Goal: Task Accomplishment & Management: Manage account settings

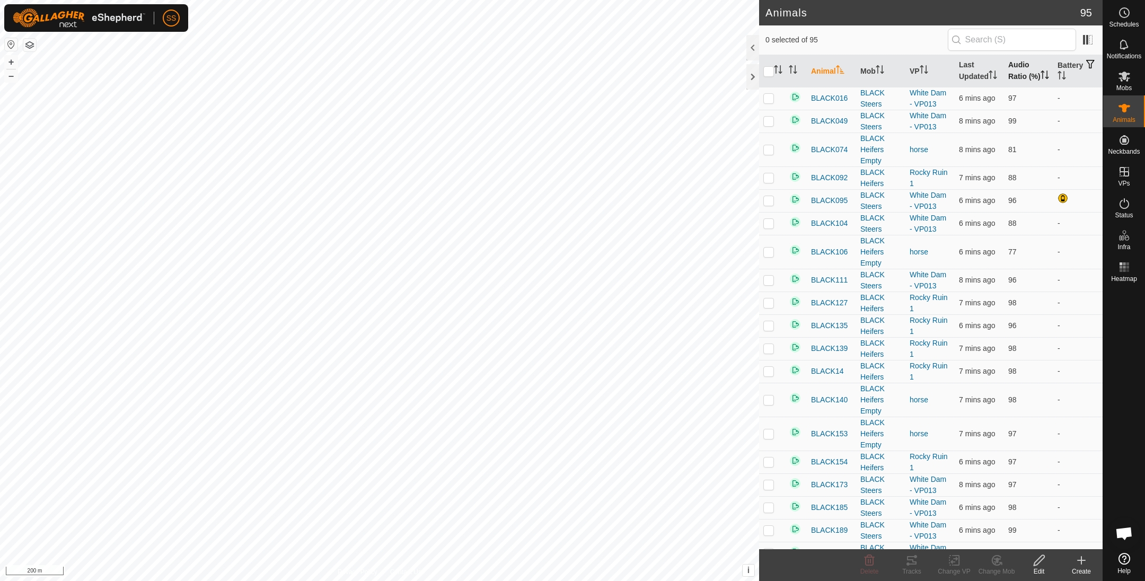
click at [1024, 79] on th "Audio Ratio (%)" at bounding box center [1028, 71] width 49 height 32
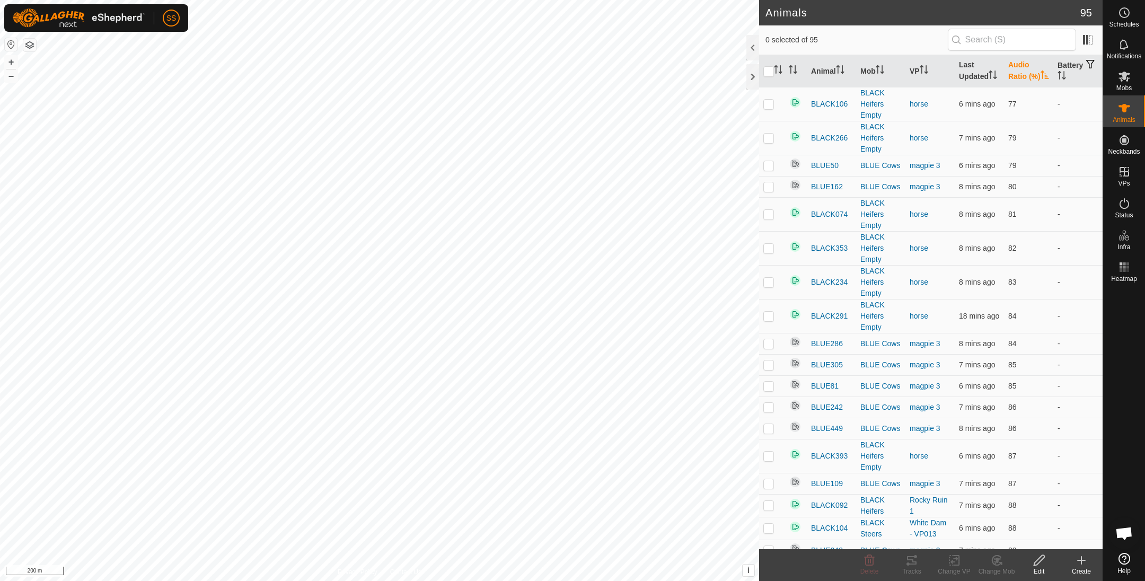
click at [1022, 70] on th "Audio Ratio (%)" at bounding box center [1028, 71] width 49 height 32
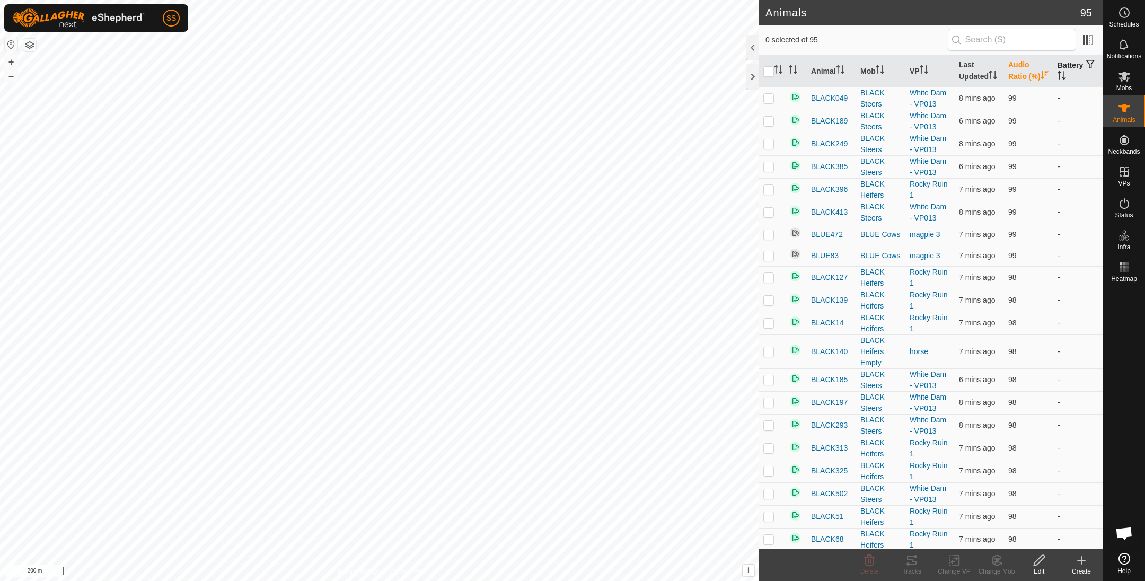
click at [1066, 68] on th "Battery" at bounding box center [1077, 71] width 49 height 32
click at [1063, 67] on th "Battery" at bounding box center [1077, 71] width 49 height 32
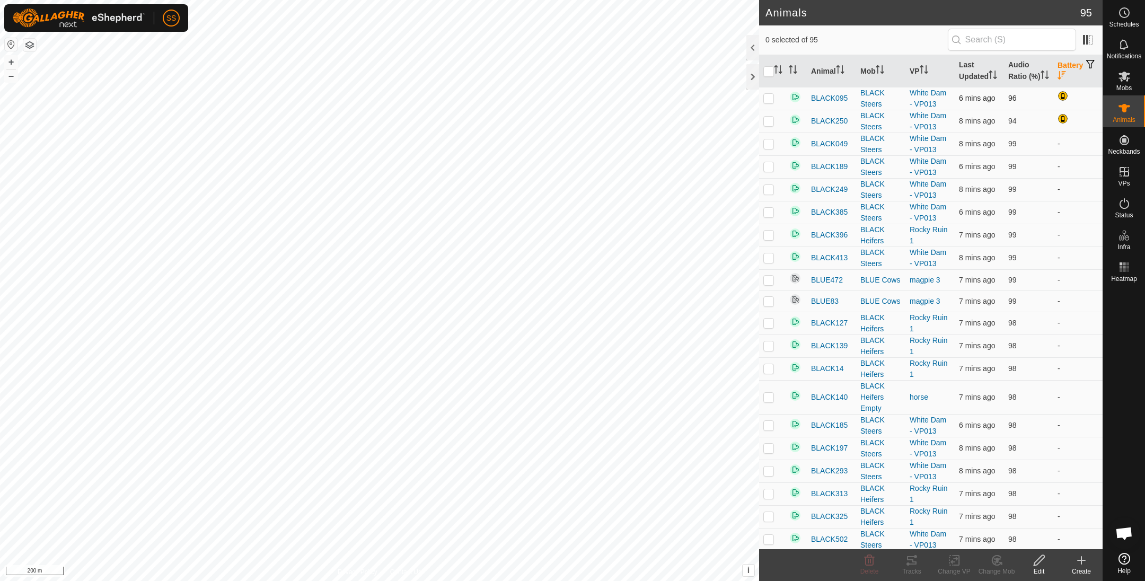
click at [769, 110] on td at bounding box center [771, 98] width 25 height 23
checkbox input "true"
click at [823, 104] on span "BLACK095" at bounding box center [829, 98] width 37 height 11
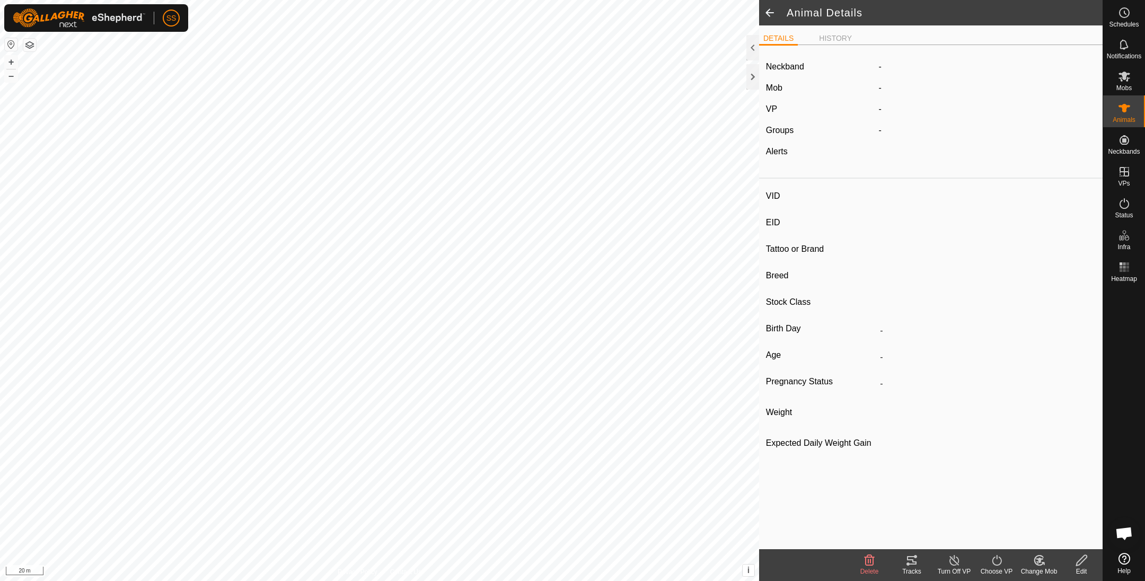
type input "BLACK095"
type input "-"
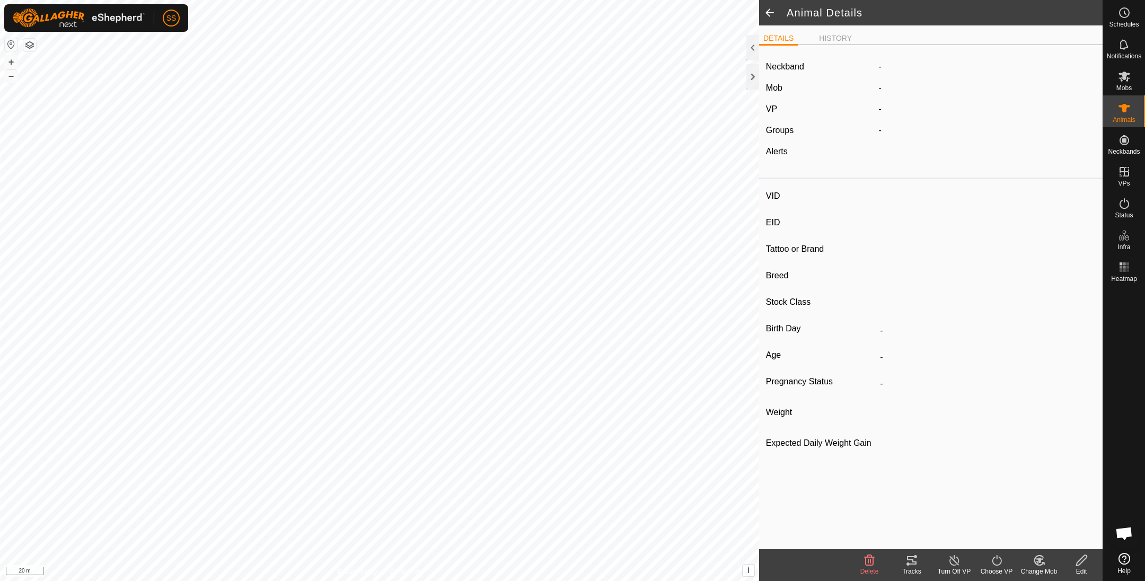
type input "370 kg"
type input "-"
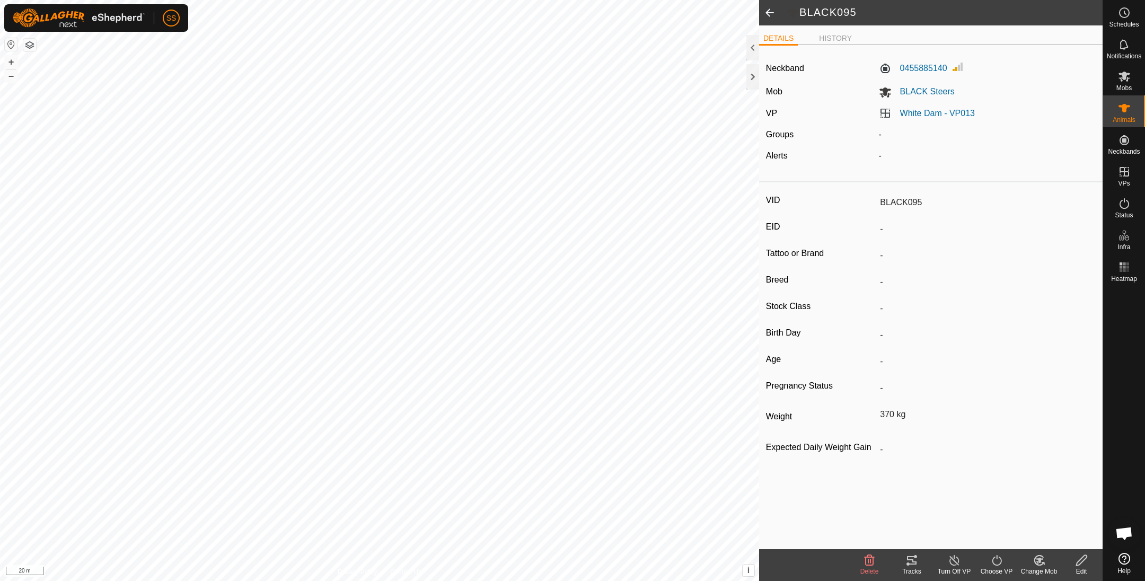
click at [766, 8] on span at bounding box center [769, 12] width 21 height 25
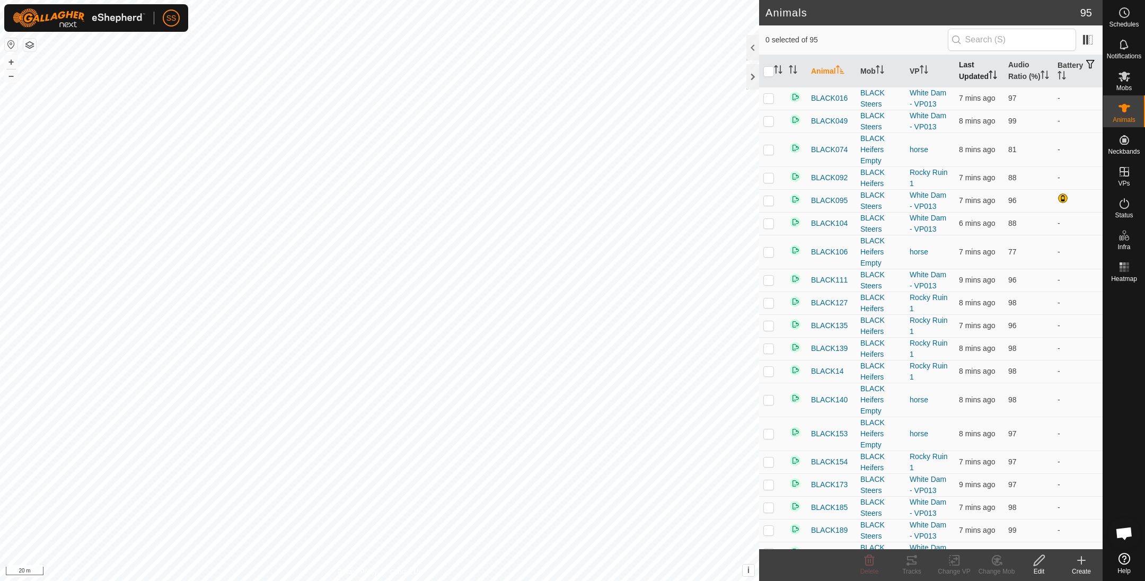
click at [977, 81] on th "Last Updated" at bounding box center [978, 71] width 49 height 32
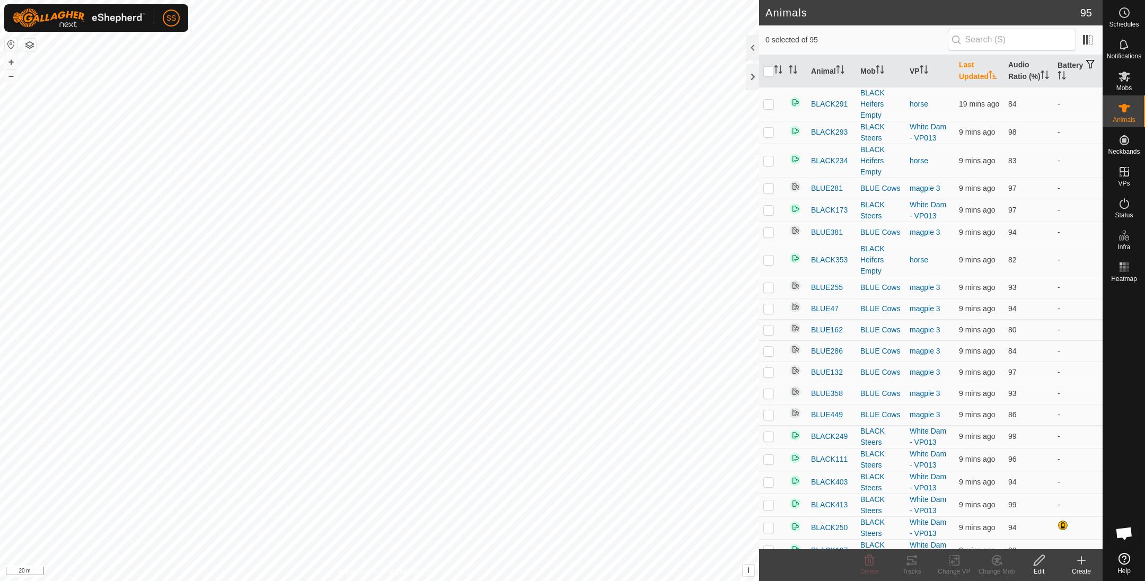
click at [977, 79] on th "Last Updated" at bounding box center [978, 71] width 49 height 32
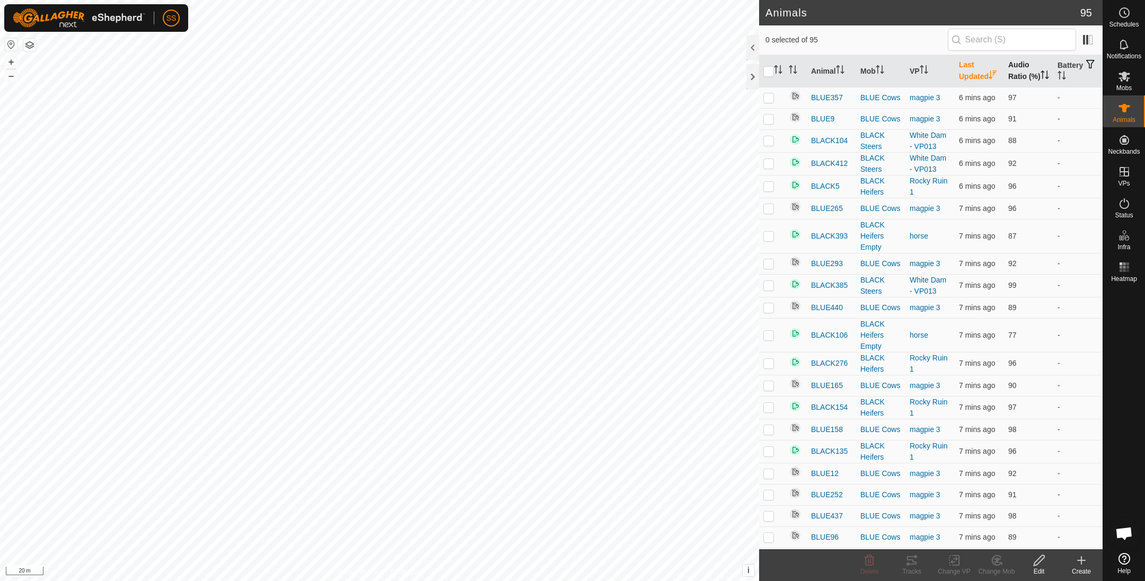
click at [1004, 72] on th "Audio Ratio (%)" at bounding box center [1028, 71] width 49 height 32
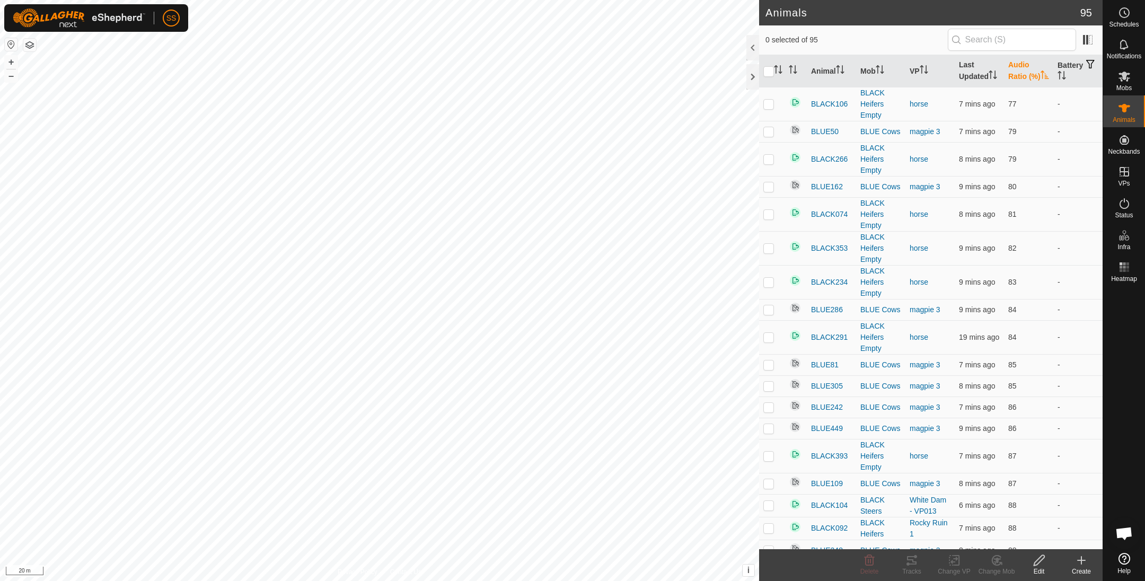
click at [1011, 72] on th "Audio Ratio (%)" at bounding box center [1028, 71] width 49 height 32
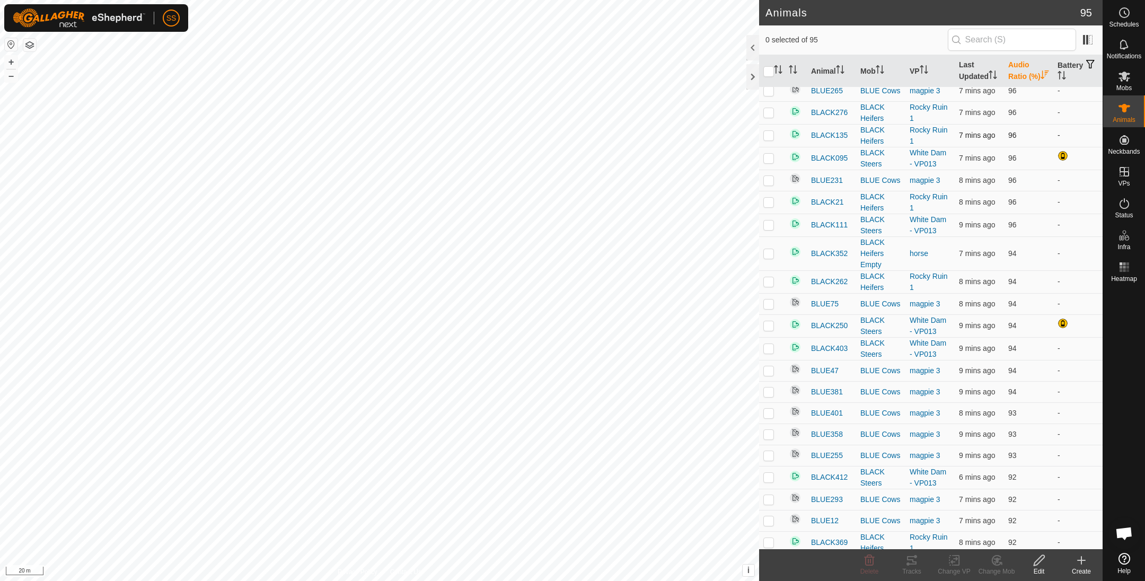
scroll to position [927, 0]
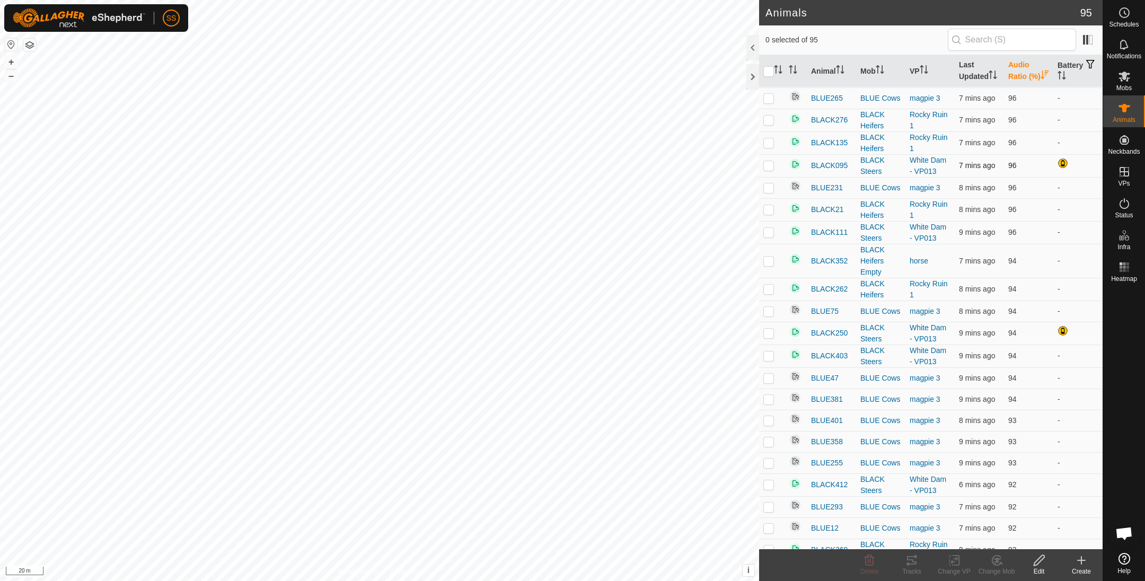
click at [768, 177] on td at bounding box center [771, 165] width 25 height 23
click at [917, 564] on icon at bounding box center [911, 560] width 13 height 13
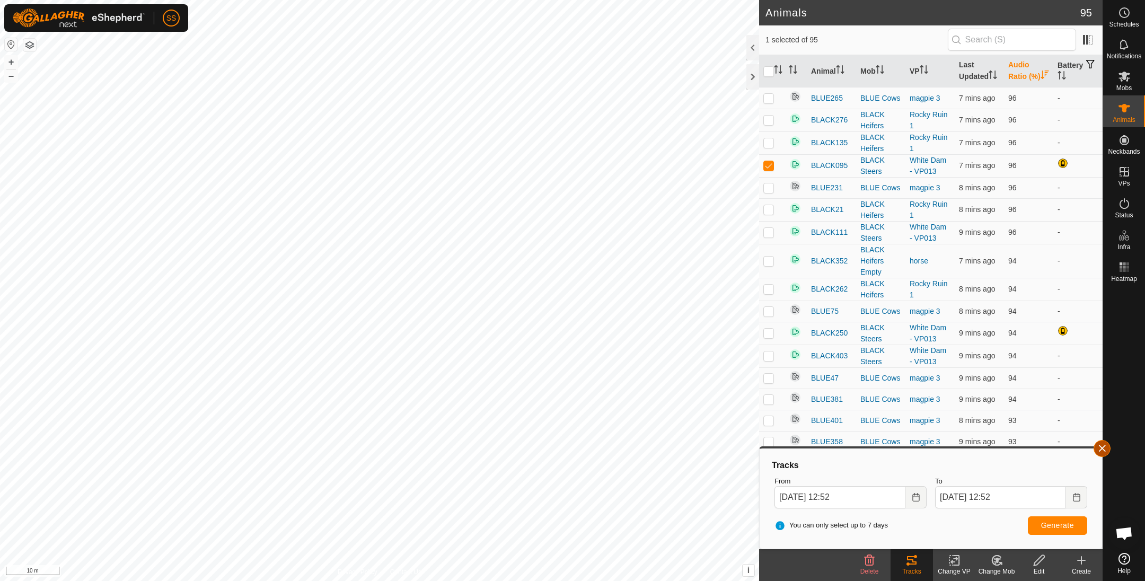
click at [1107, 443] on button "button" at bounding box center [1101, 448] width 17 height 17
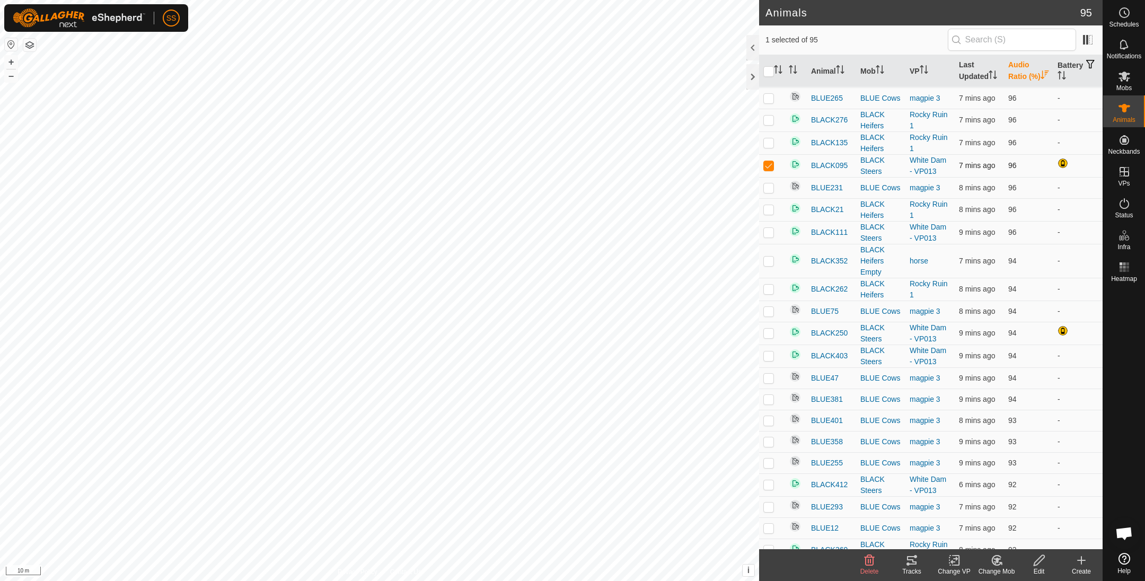
click at [769, 170] on p-checkbox at bounding box center [768, 165] width 11 height 8
checkbox input "false"
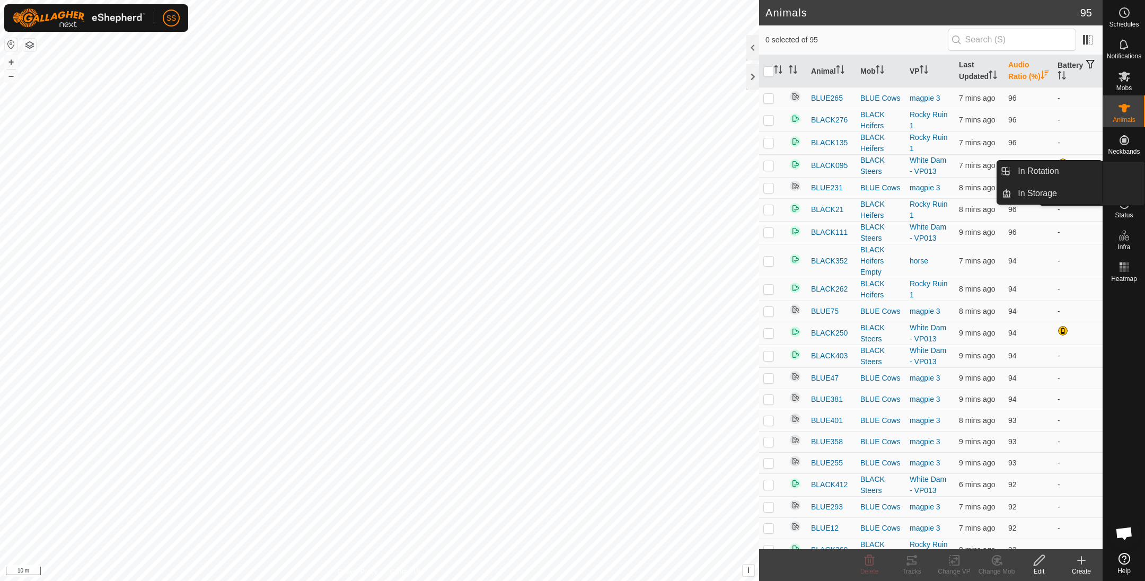
drag, startPoint x: 1125, startPoint y: 189, endPoint x: 1123, endPoint y: 175, distance: 13.3
click at [1066, 172] on link "In Rotation" at bounding box center [1056, 171] width 91 height 21
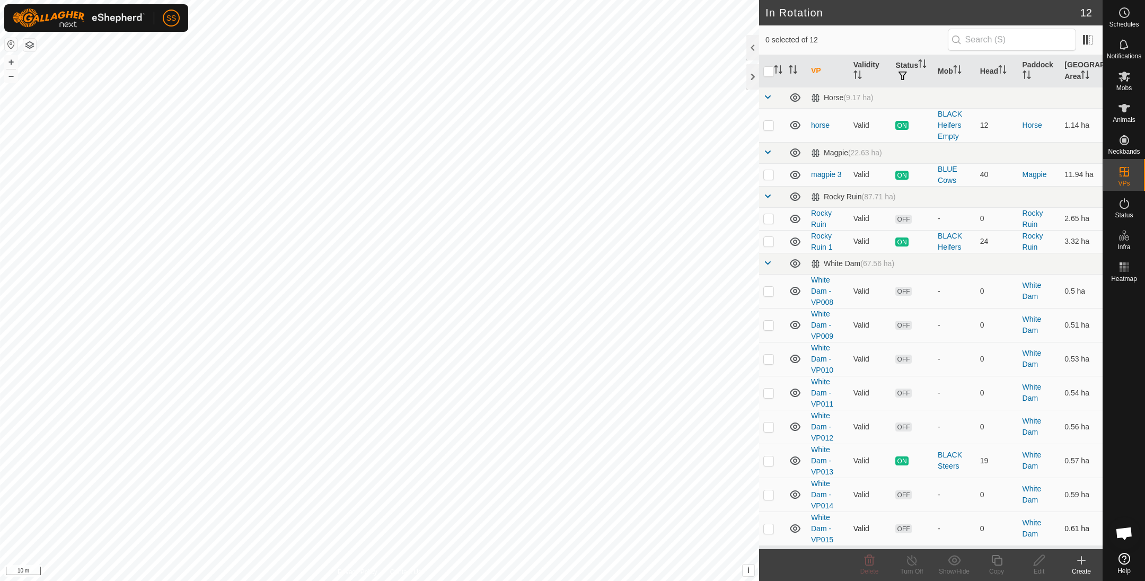
click at [769, 529] on p-checkbox at bounding box center [768, 528] width 11 height 8
checkbox input "true"
click at [999, 563] on icon at bounding box center [996, 560] width 13 height 13
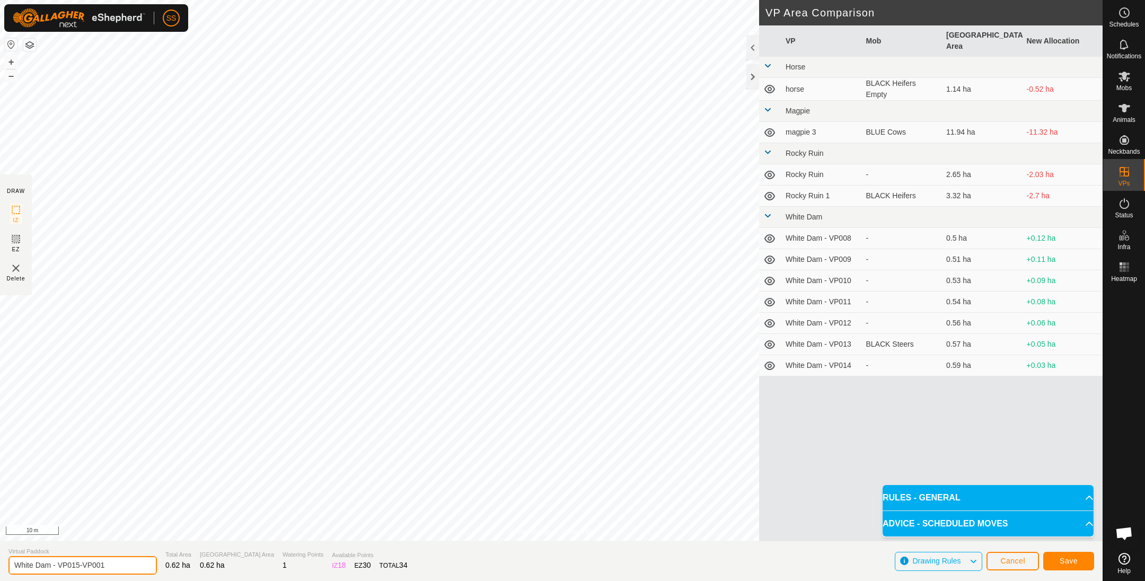
click at [145, 561] on input "White Dam - VP015-VP001" at bounding box center [82, 565] width 148 height 19
type input "White Dam - VP016"
click at [1062, 560] on span "Save" at bounding box center [1068, 560] width 18 height 8
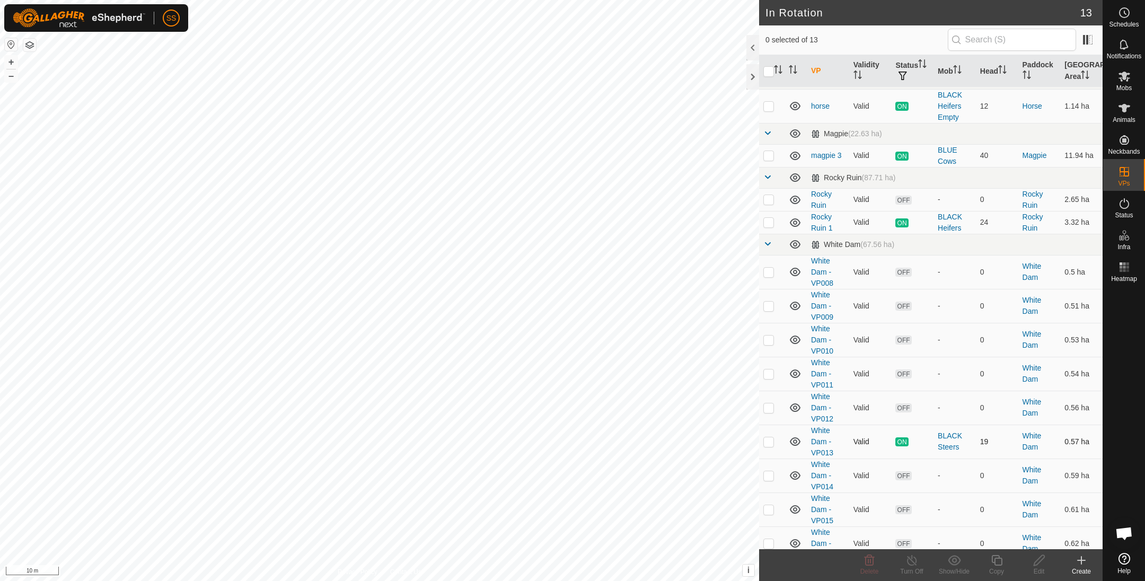
scroll to position [27, 0]
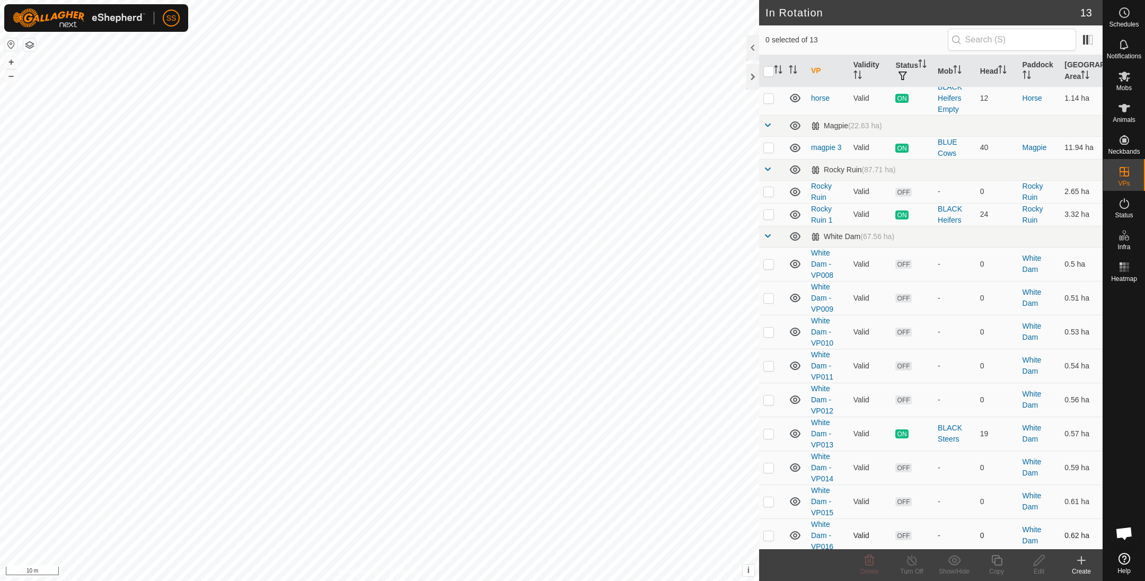
click at [765, 534] on p-checkbox at bounding box center [768, 535] width 11 height 8
checkbox input "true"
click at [1002, 567] on div "Copy" at bounding box center [996, 572] width 42 height 10
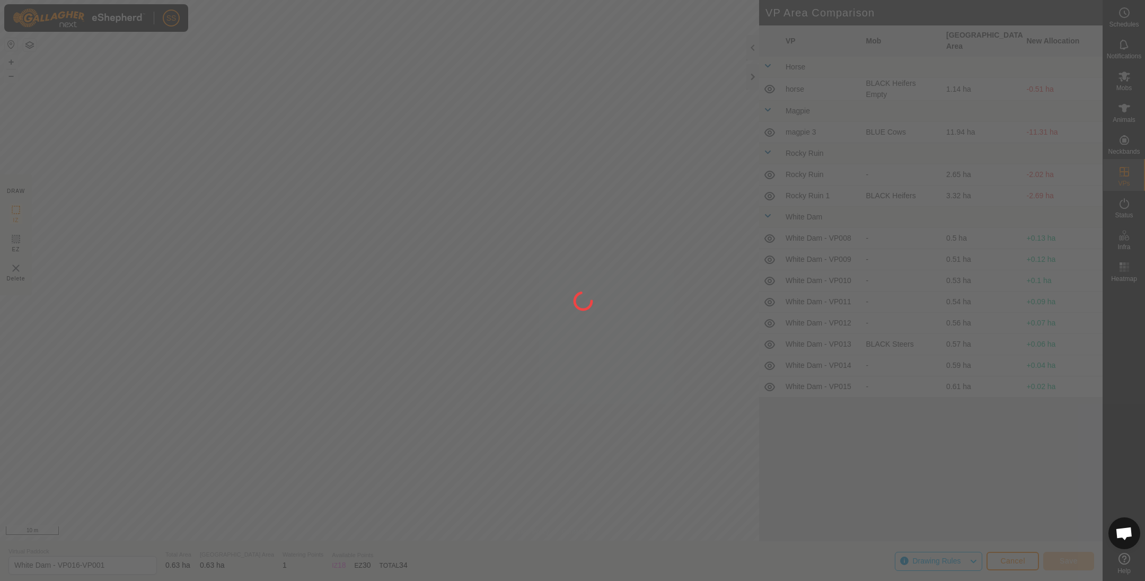
click at [474, 75] on div "SS Schedules Notifications Mobs Animals Neckbands VPs Status Infra Heatmap Help…" at bounding box center [572, 290] width 1145 height 581
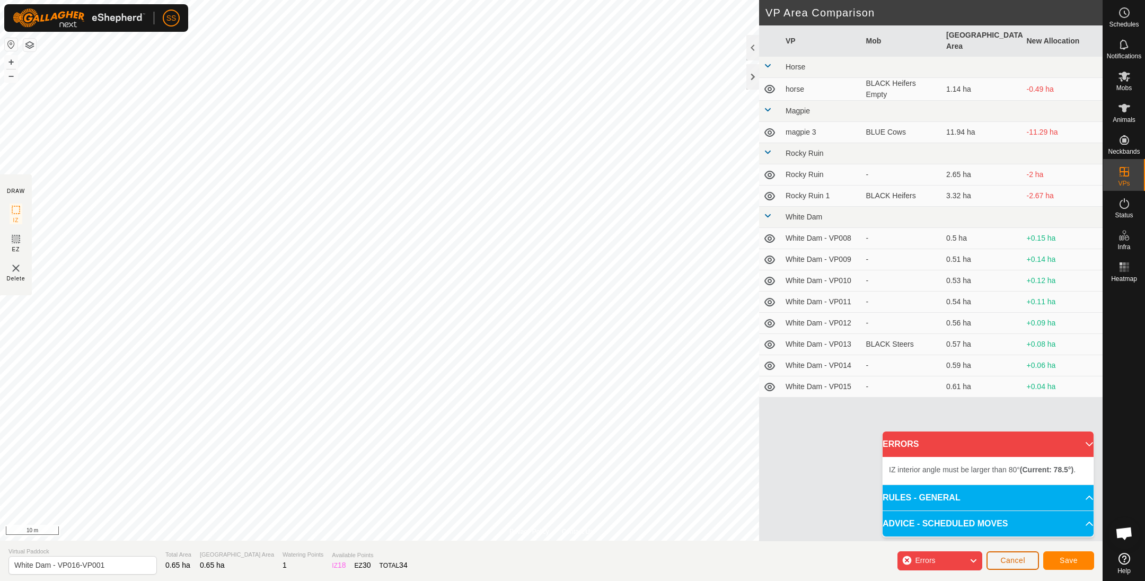
click at [1009, 555] on button "Cancel" at bounding box center [1012, 560] width 52 height 19
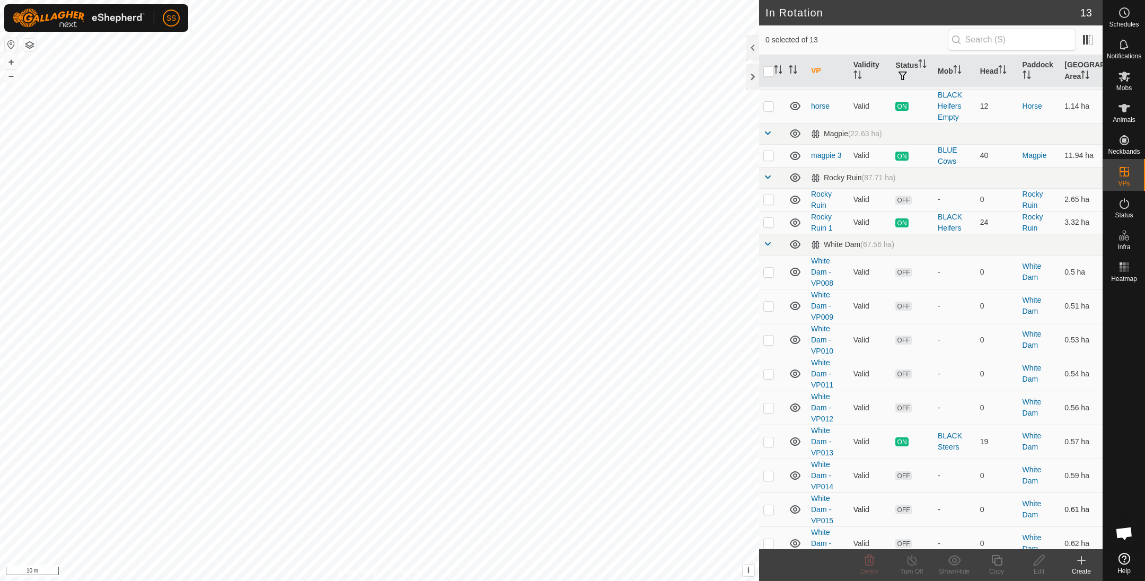
scroll to position [27, 0]
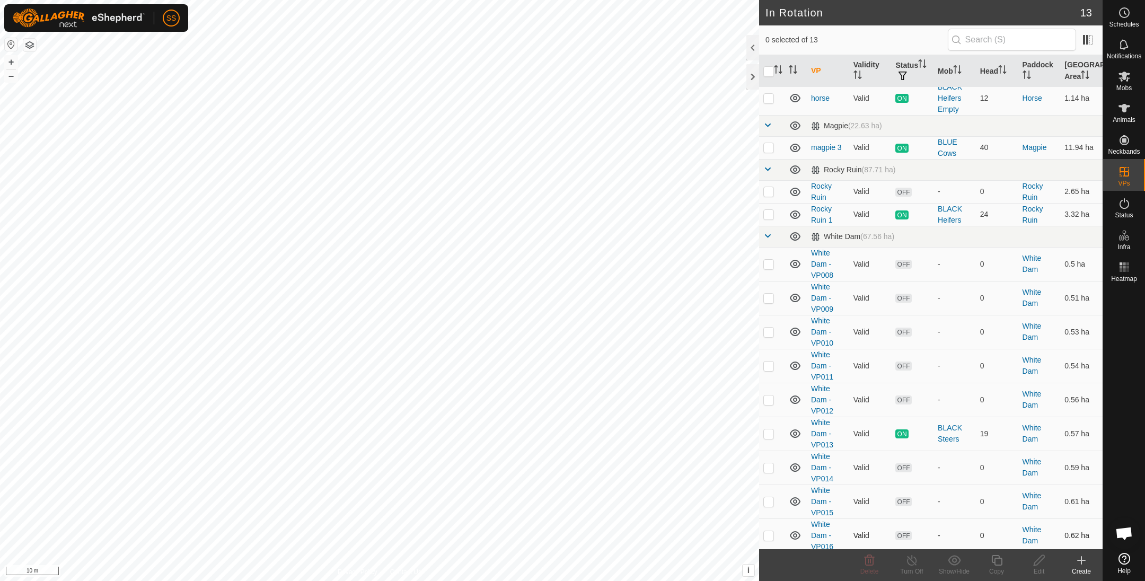
click at [763, 531] on p-checkbox at bounding box center [768, 535] width 11 height 8
checkbox input "true"
click at [990, 563] on icon at bounding box center [996, 560] width 13 height 13
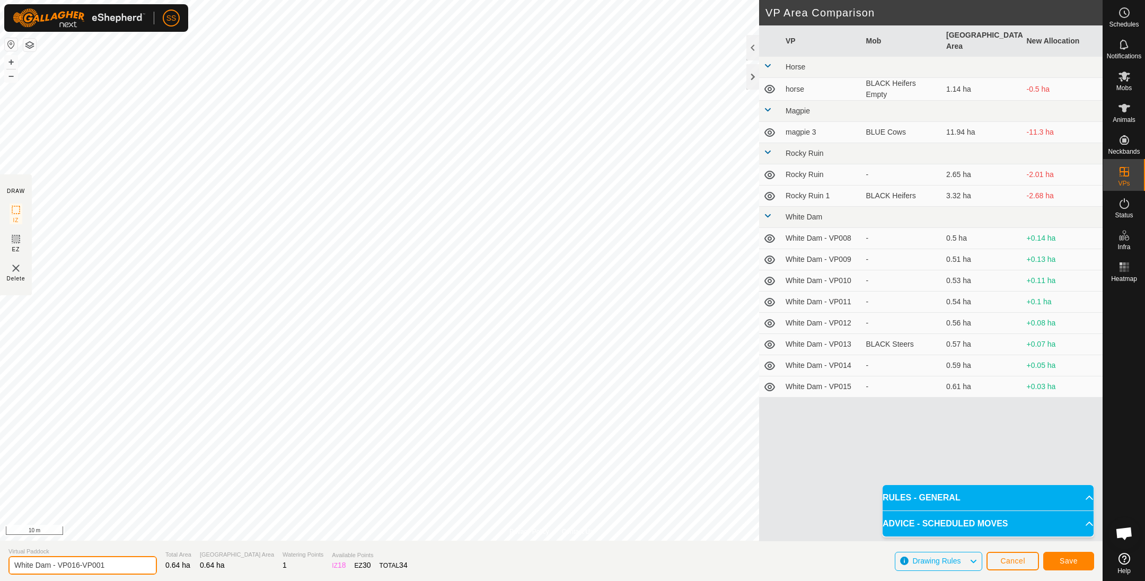
click at [126, 564] on input "White Dam - VP016-VP001" at bounding box center [82, 565] width 148 height 19
type input "White Dam - VP017"
click at [1063, 564] on span "Save" at bounding box center [1068, 560] width 18 height 8
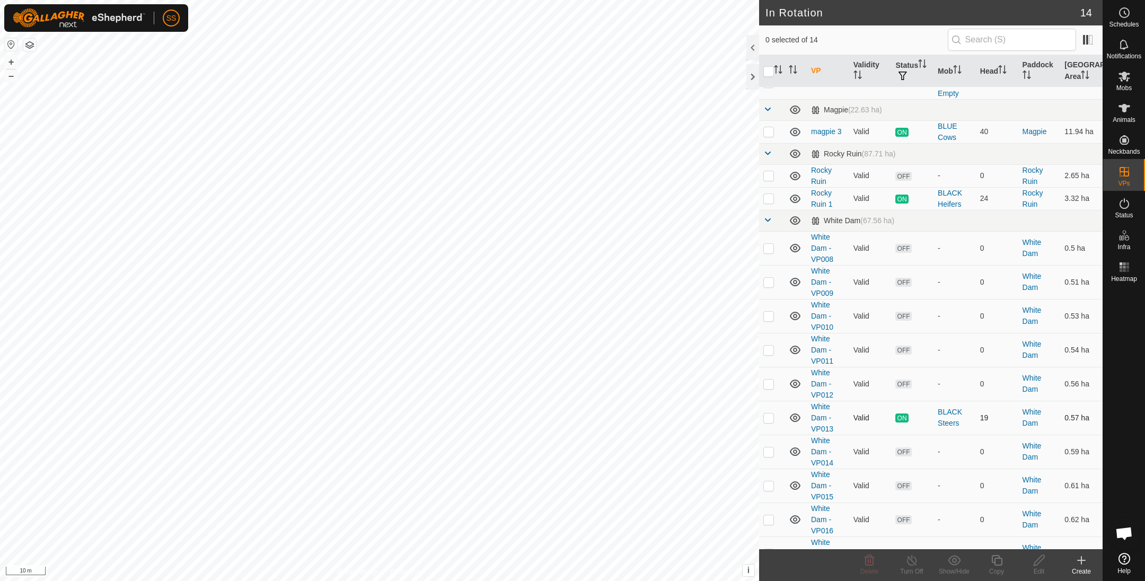
scroll to position [61, 0]
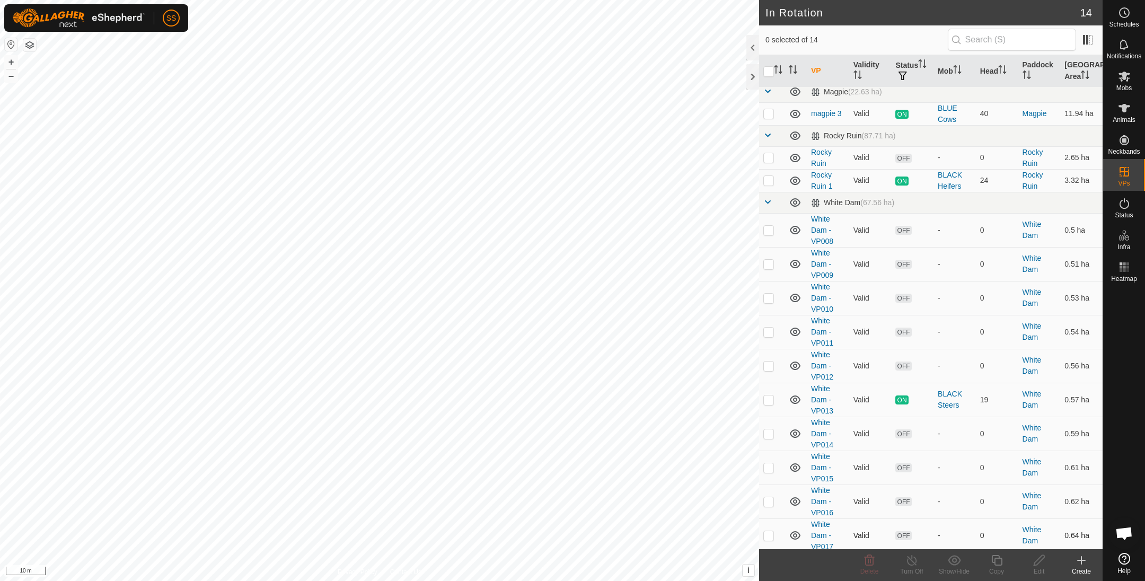
click at [768, 525] on td at bounding box center [771, 535] width 25 height 34
checkbox input "true"
click at [992, 563] on icon at bounding box center [996, 560] width 13 height 13
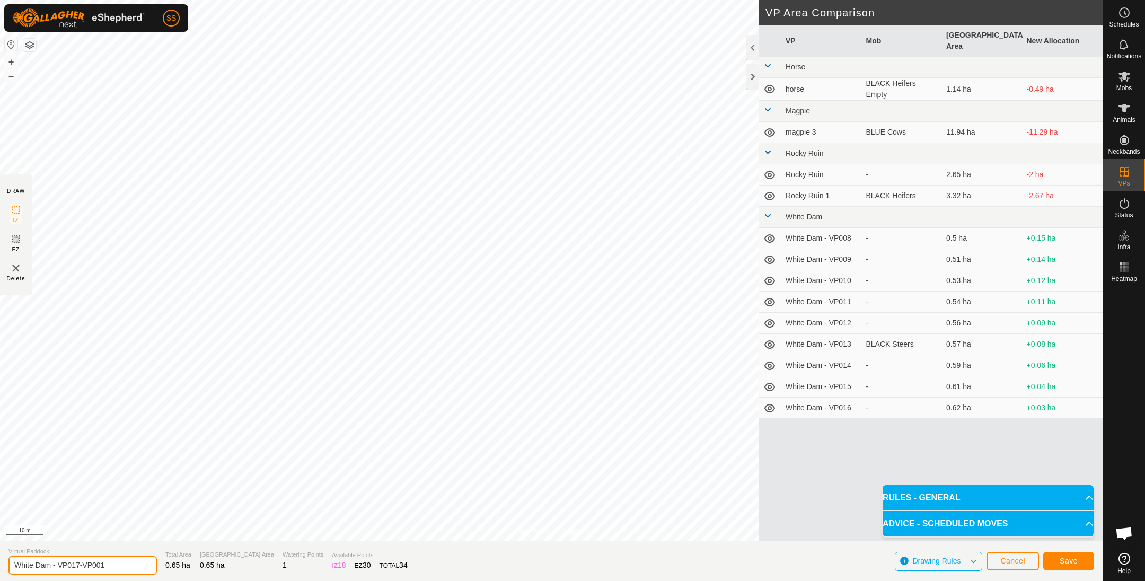
click at [125, 560] on input "White Dam - VP017-VP001" at bounding box center [82, 565] width 148 height 19
type input "White Dam - VP018"
click at [1064, 554] on button "Save" at bounding box center [1068, 561] width 51 height 19
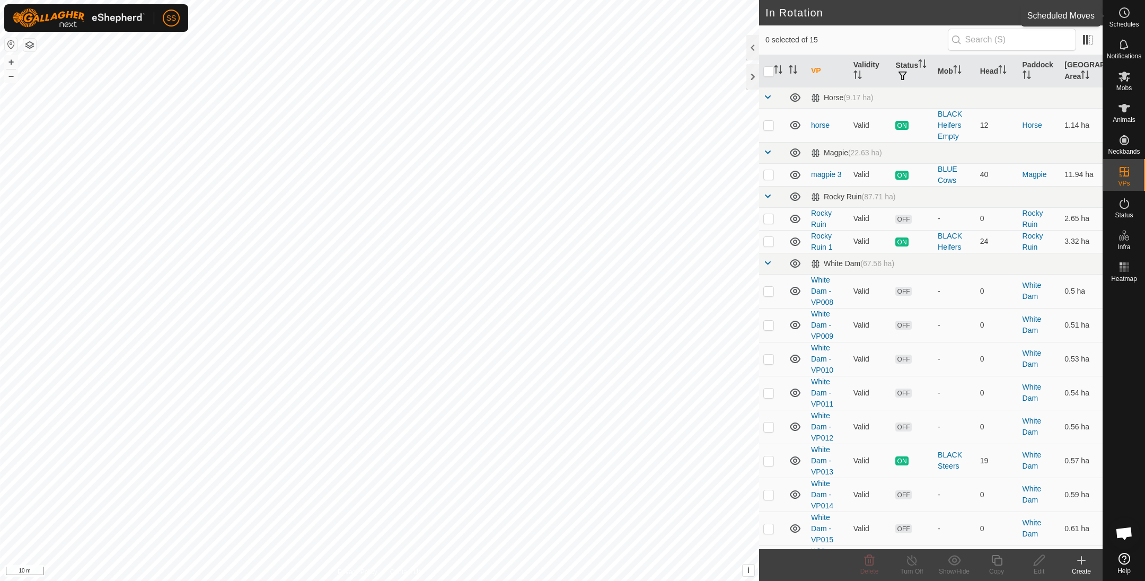
click at [1127, 24] on span "Schedules" at bounding box center [1124, 24] width 30 height 6
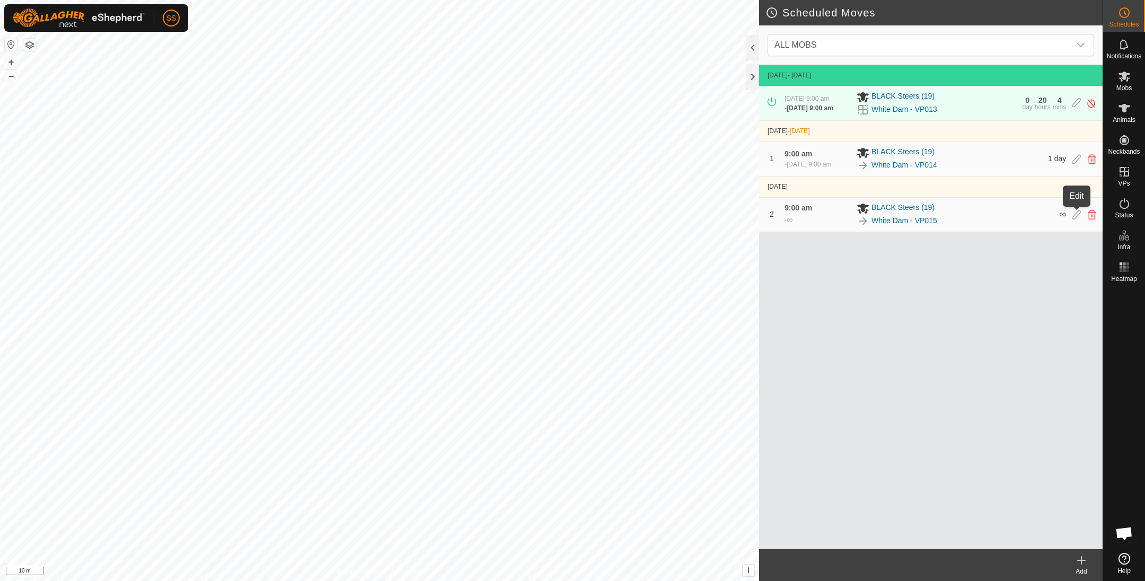
click at [1078, 218] on icon at bounding box center [1076, 215] width 8 height 10
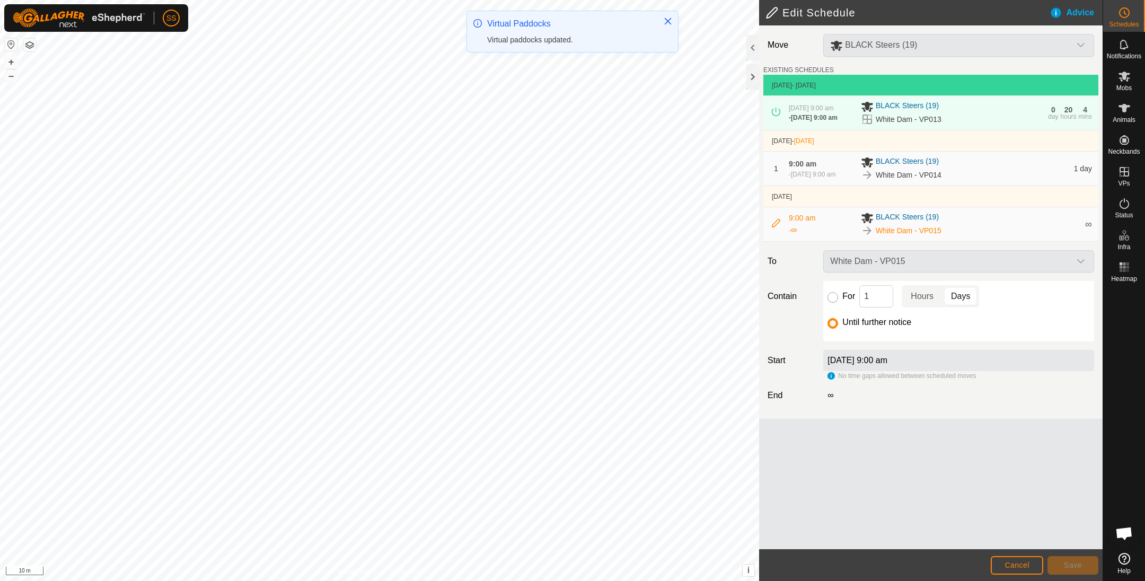
click at [831, 293] on input "For" at bounding box center [832, 297] width 11 height 11
radio input "true"
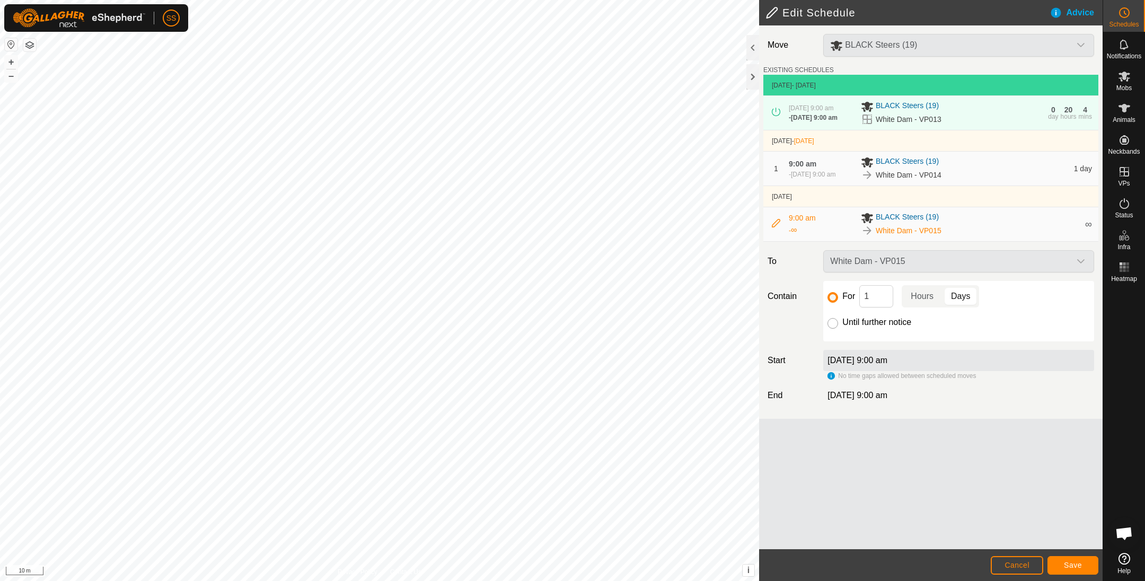
click at [834, 321] on input "Until further notice" at bounding box center [832, 323] width 11 height 11
radio input "true"
click at [831, 298] on input "For" at bounding box center [832, 297] width 11 height 11
radio input "true"
click at [1074, 567] on span "Save" at bounding box center [1073, 565] width 18 height 8
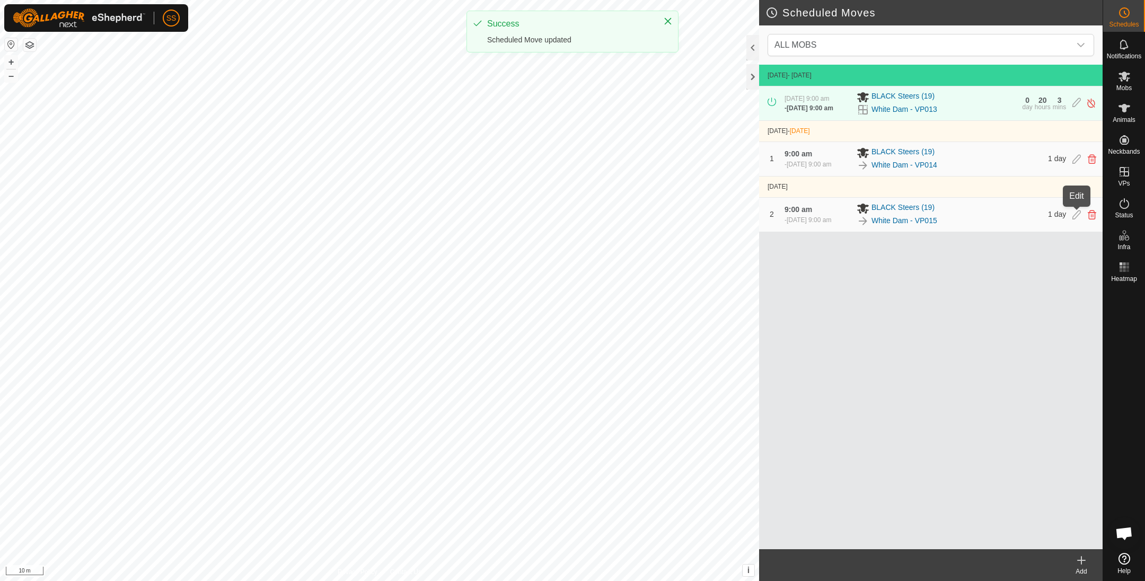
click at [1080, 216] on icon at bounding box center [1076, 215] width 8 height 10
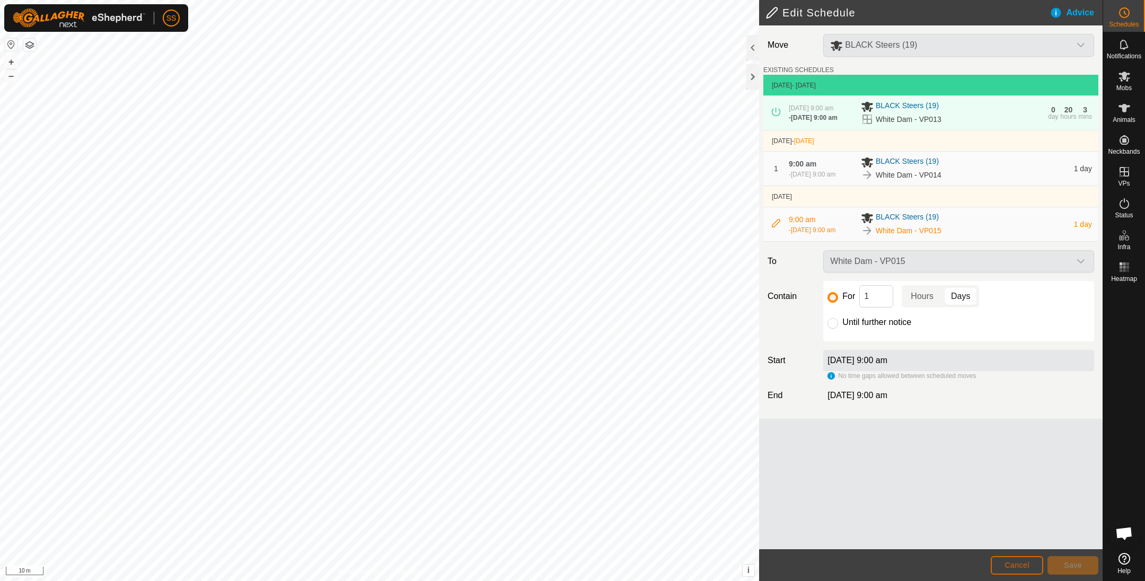
click at [1034, 557] on button "Cancel" at bounding box center [1016, 565] width 52 height 19
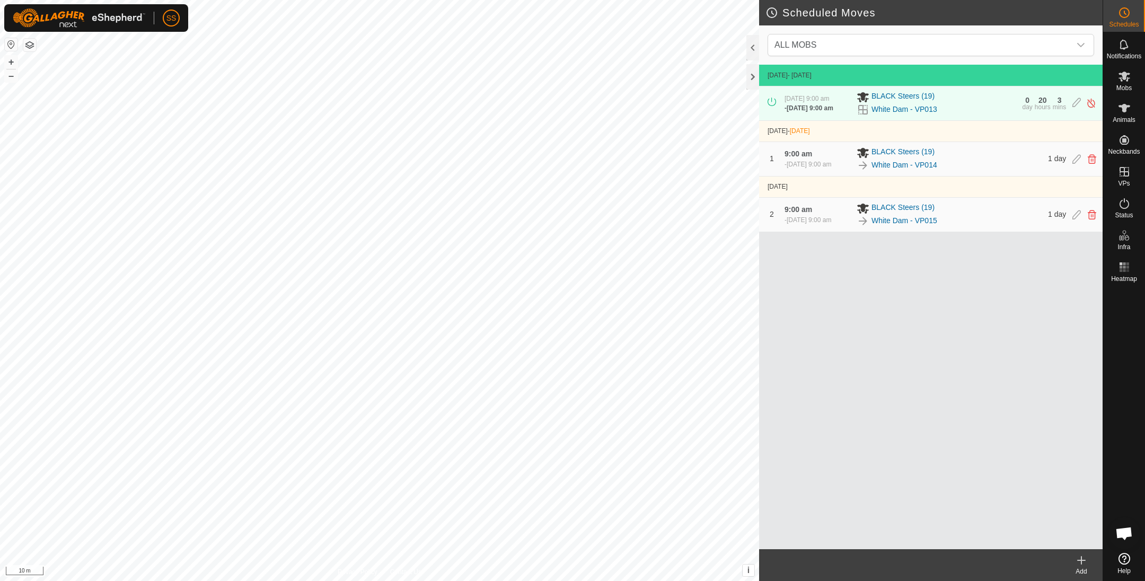
click at [1076, 163] on div "1 9:00 am - 6 Oct 2025, 9:00 am BLACK Steers (19) White Dam - VP014 1 day" at bounding box center [930, 159] width 335 height 34
click at [1077, 160] on icon at bounding box center [1076, 159] width 8 height 10
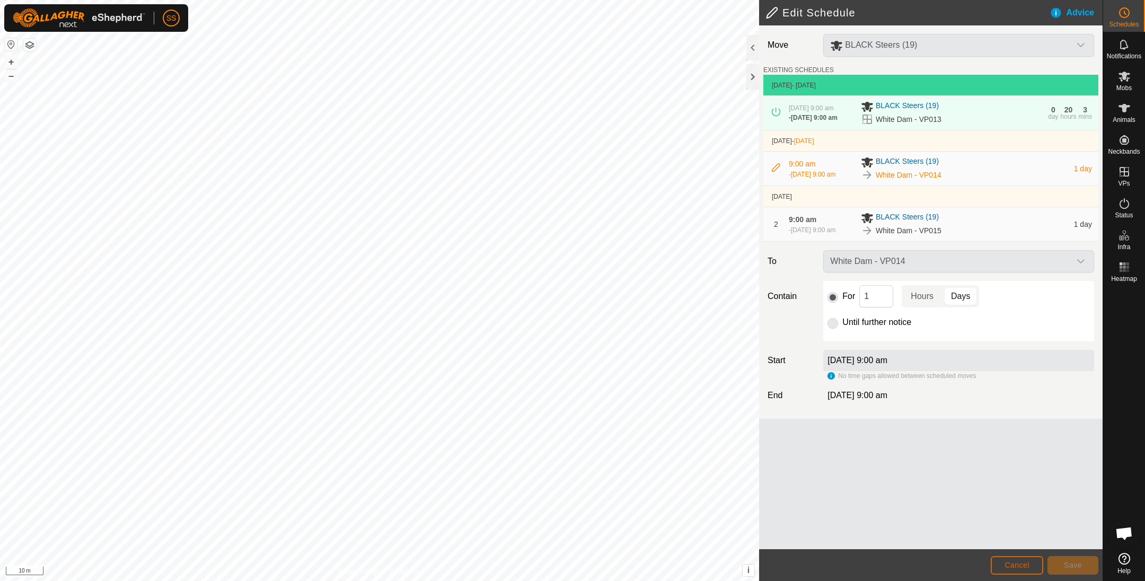
click at [1030, 560] on button "Cancel" at bounding box center [1016, 565] width 52 height 19
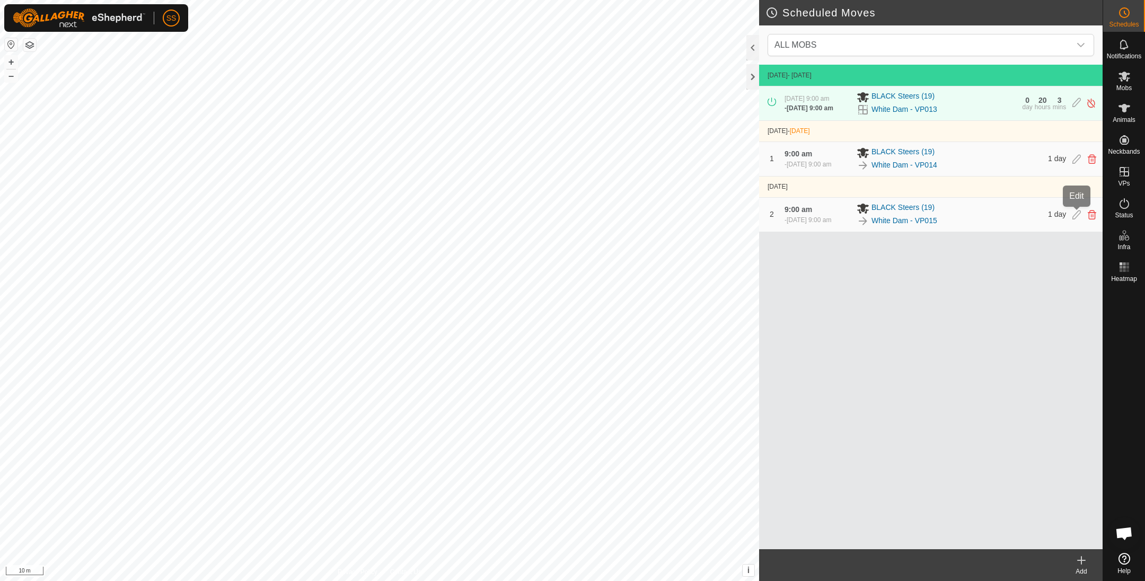
click at [1076, 215] on icon at bounding box center [1076, 215] width 8 height 10
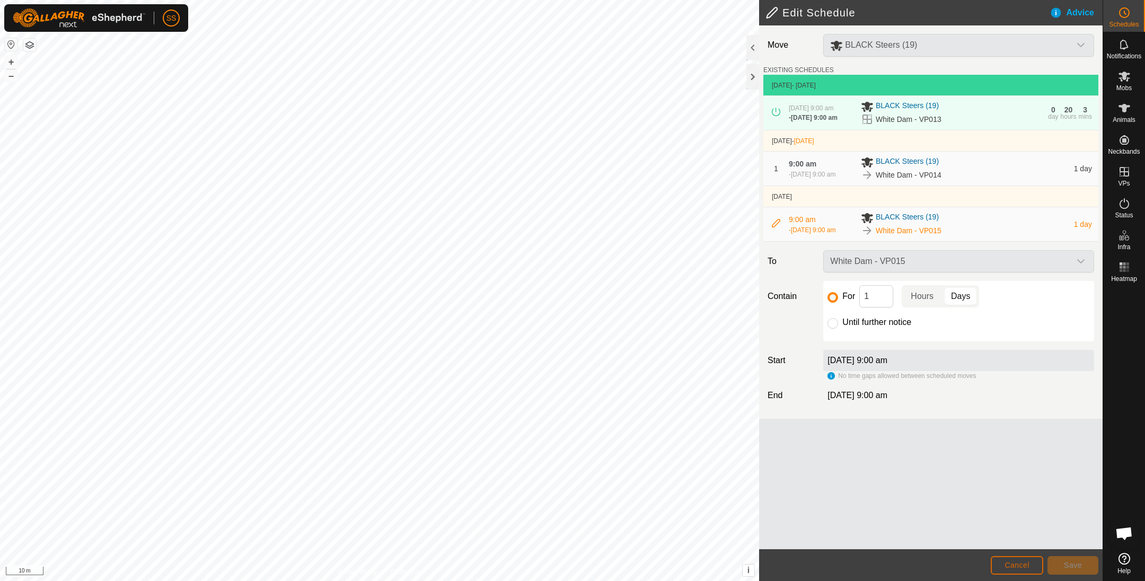
click at [995, 563] on button "Cancel" at bounding box center [1016, 565] width 52 height 19
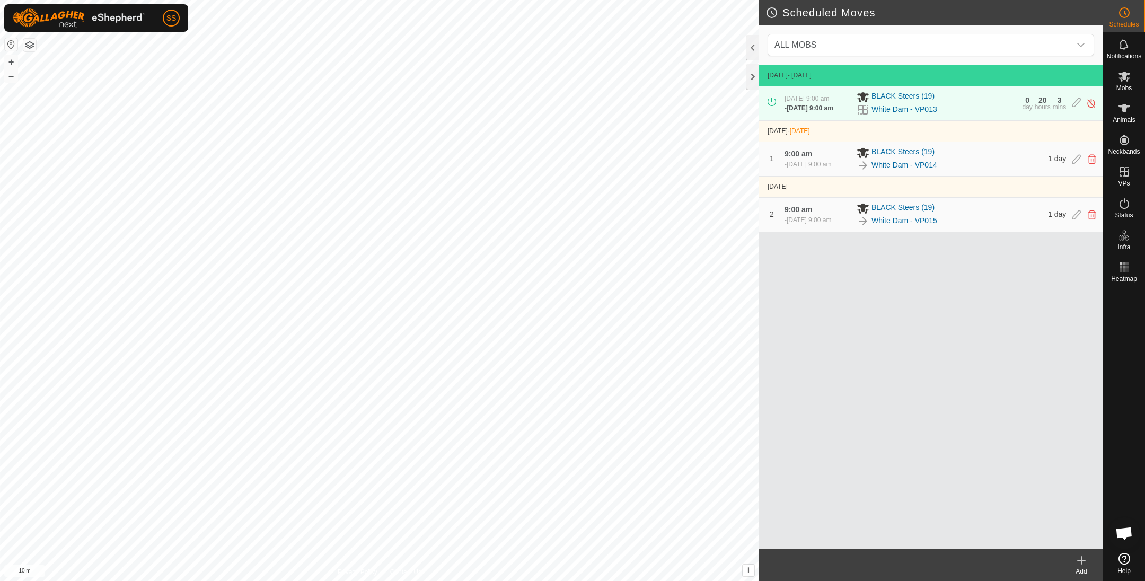
click at [1087, 561] on create-svg-icon at bounding box center [1081, 560] width 42 height 13
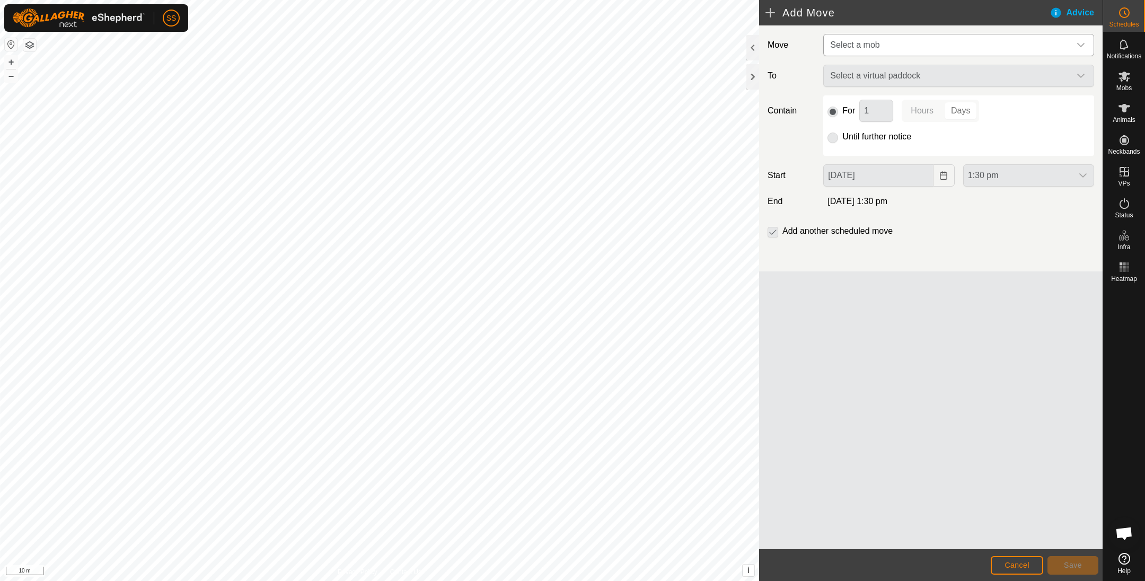
click at [984, 41] on span "Select a mob" at bounding box center [948, 44] width 244 height 21
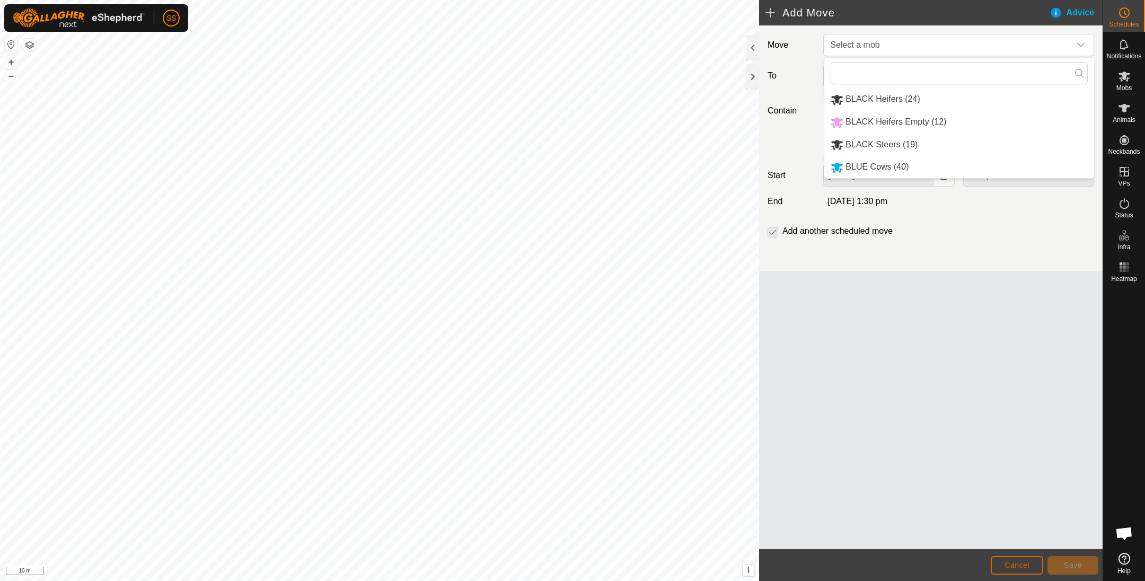
click at [1003, 560] on button "Cancel" at bounding box center [1016, 565] width 52 height 19
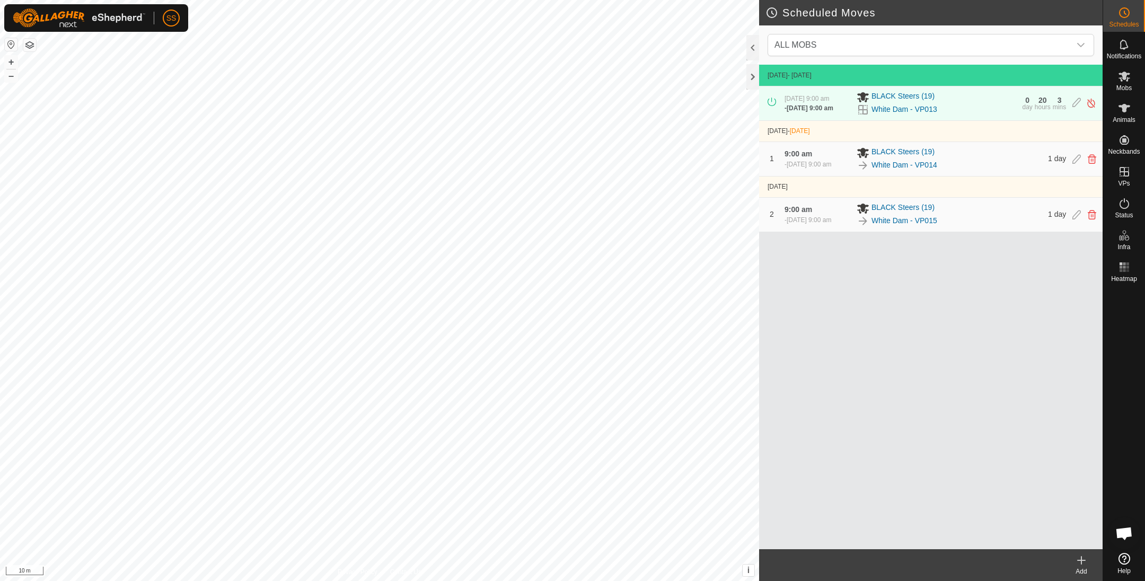
click at [1095, 210] on div "2 9:00 am - 7 Oct 2025, 9:00 am BLACK Steers (19) White Dam - VP015 1 day" at bounding box center [930, 215] width 335 height 34
click at [1092, 214] on icon at bounding box center [1091, 215] width 8 height 10
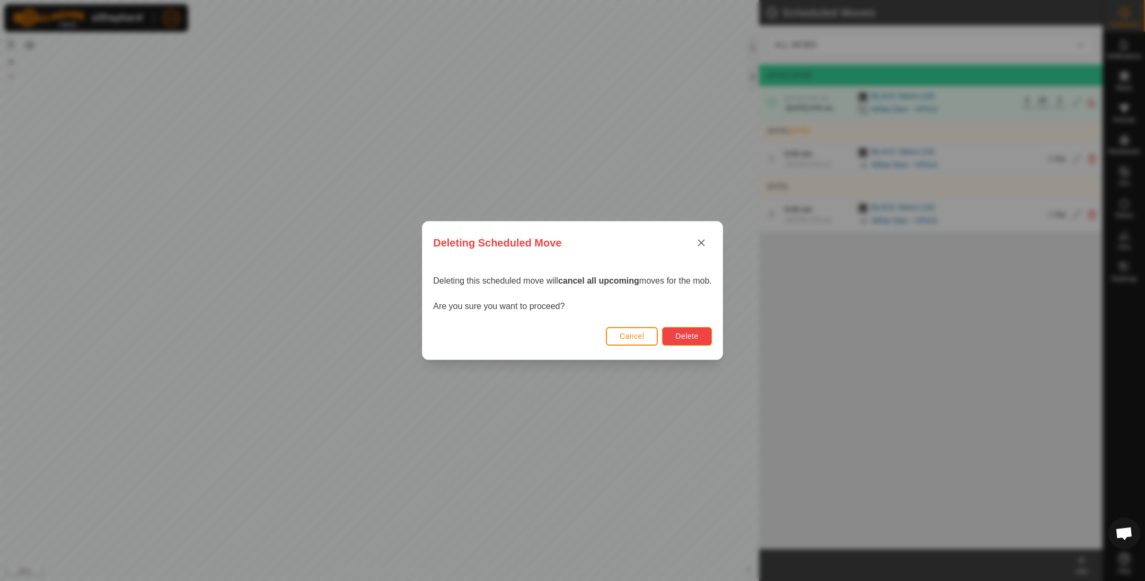
click at [684, 340] on span "Delete" at bounding box center [686, 336] width 23 height 8
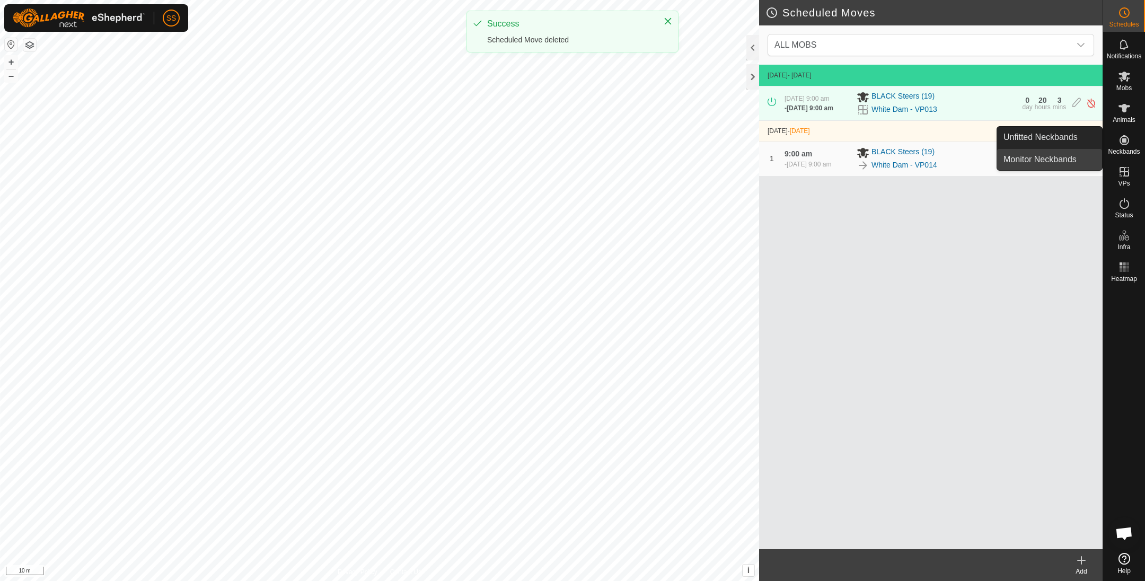
click at [1091, 159] on link "Monitor Neckbands" at bounding box center [1049, 159] width 105 height 21
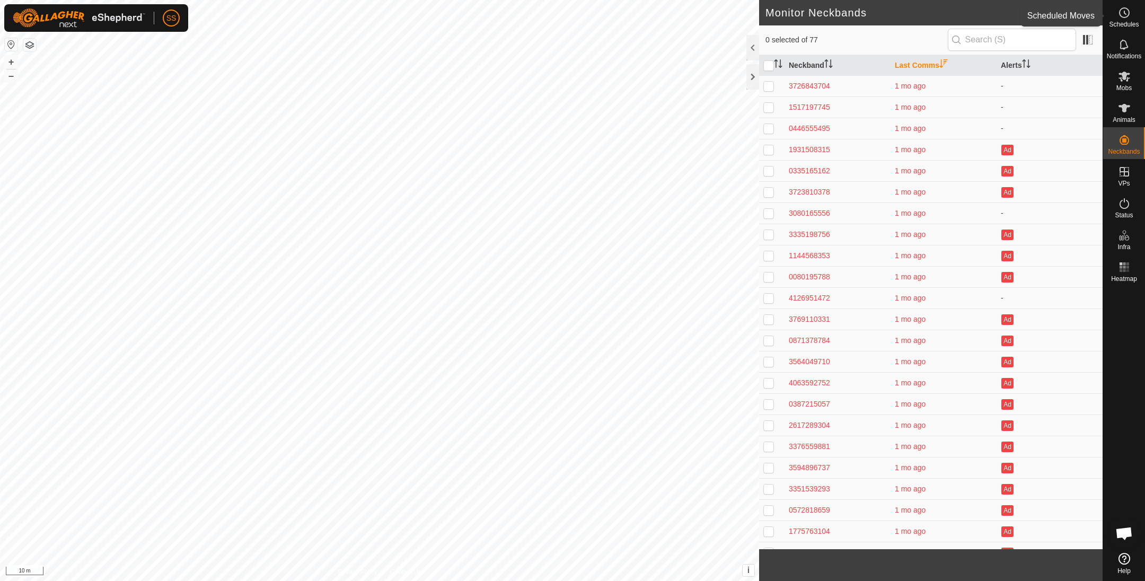
click at [1137, 11] on div "Schedules" at bounding box center [1124, 16] width 42 height 32
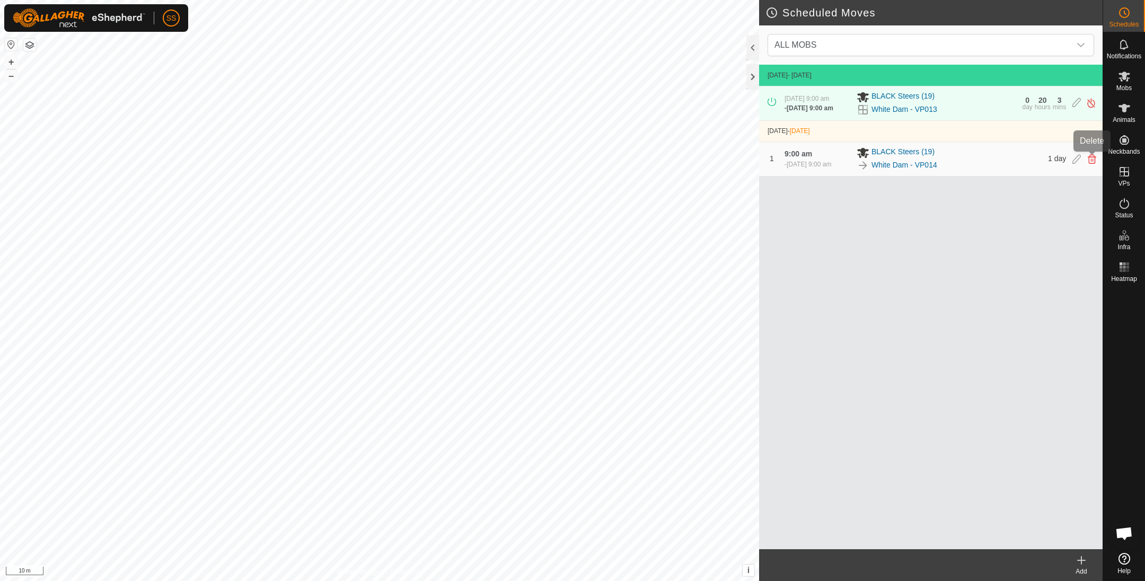
click at [1091, 157] on icon at bounding box center [1091, 159] width 8 height 10
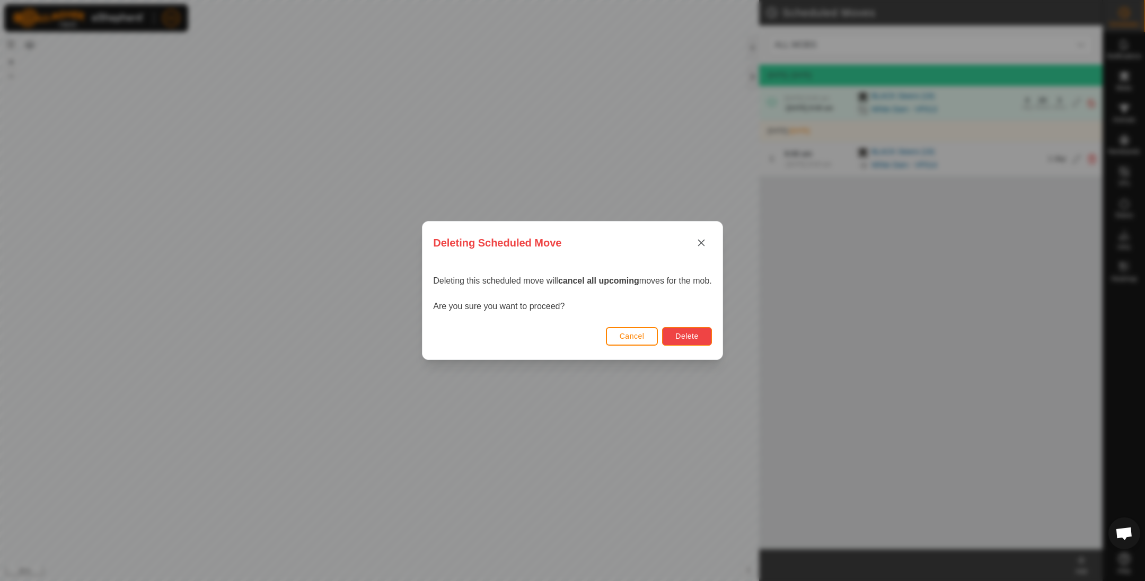
click at [705, 339] on button "Delete" at bounding box center [686, 336] width 49 height 19
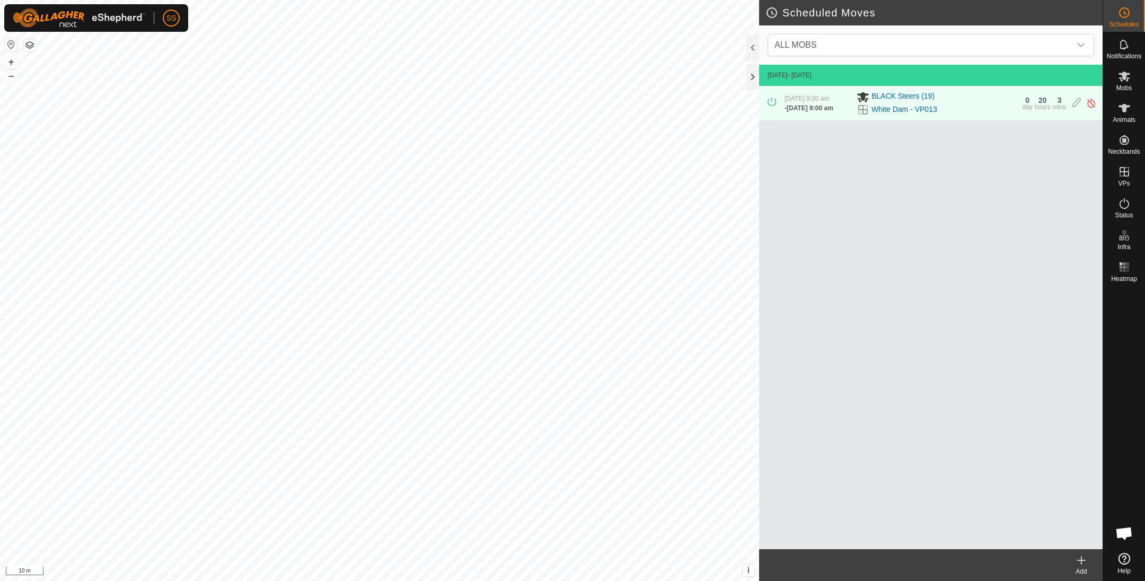
click at [1089, 564] on create-svg-icon at bounding box center [1081, 560] width 42 height 13
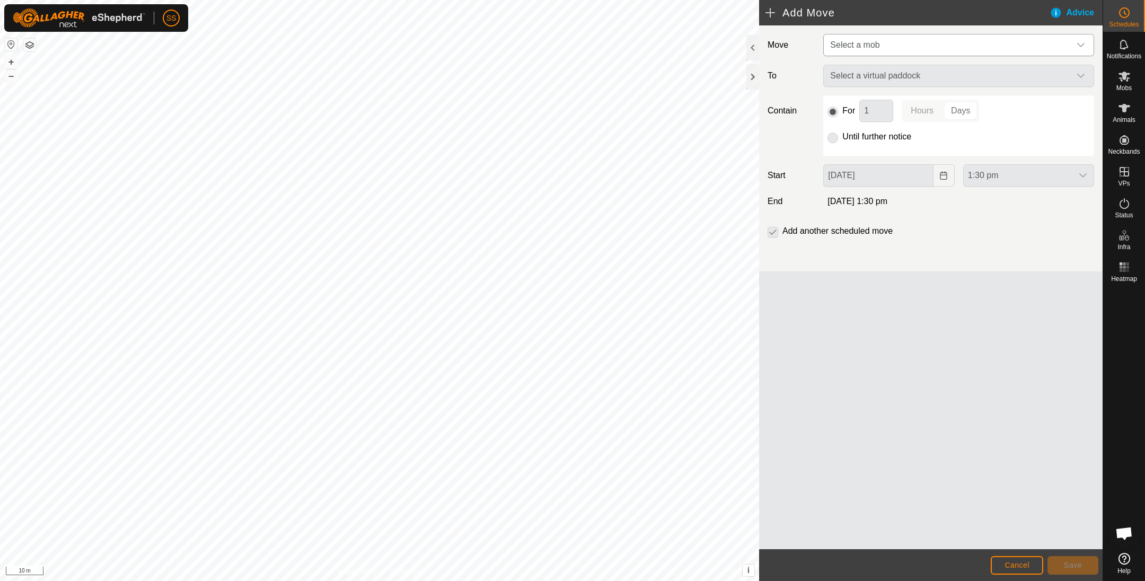
click at [874, 45] on span "Select a mob" at bounding box center [854, 44] width 49 height 9
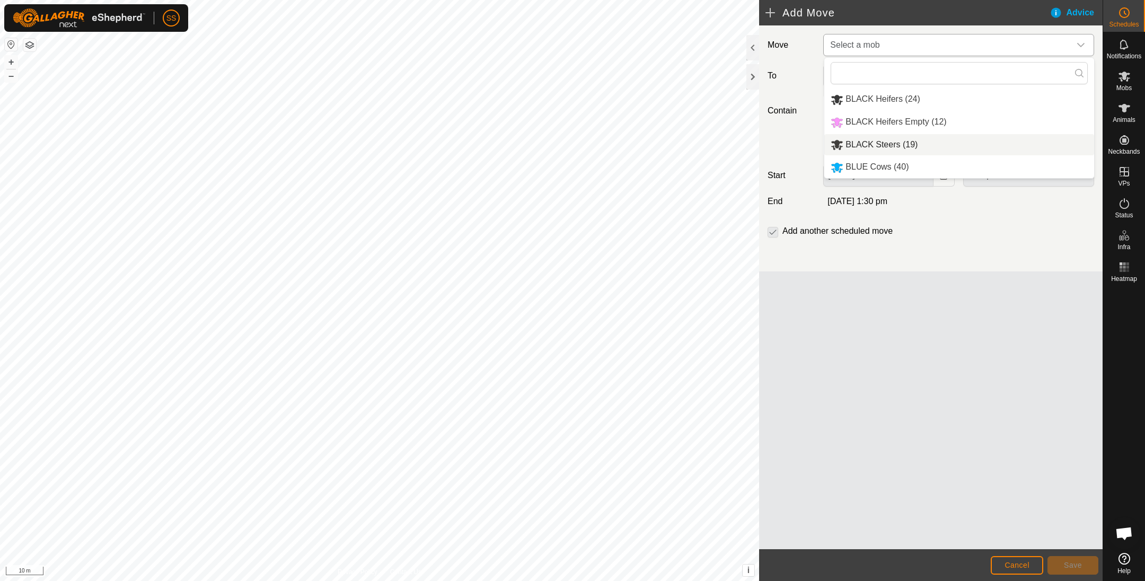
click at [882, 146] on li "BLACK Steers (19)" at bounding box center [959, 145] width 270 height 22
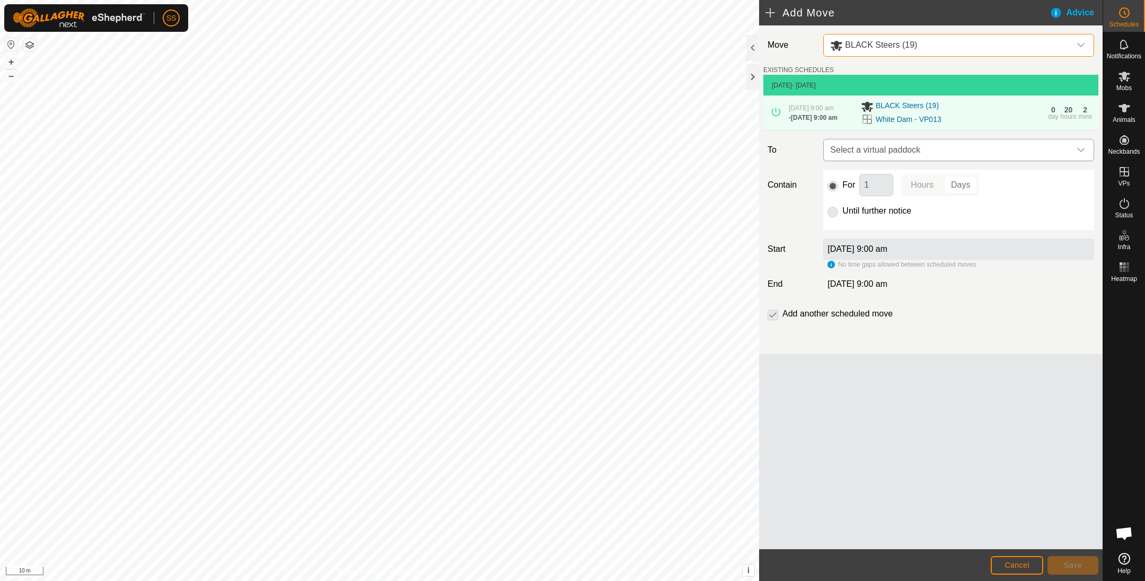
click at [904, 151] on span "Select a virtual paddock" at bounding box center [948, 149] width 244 height 21
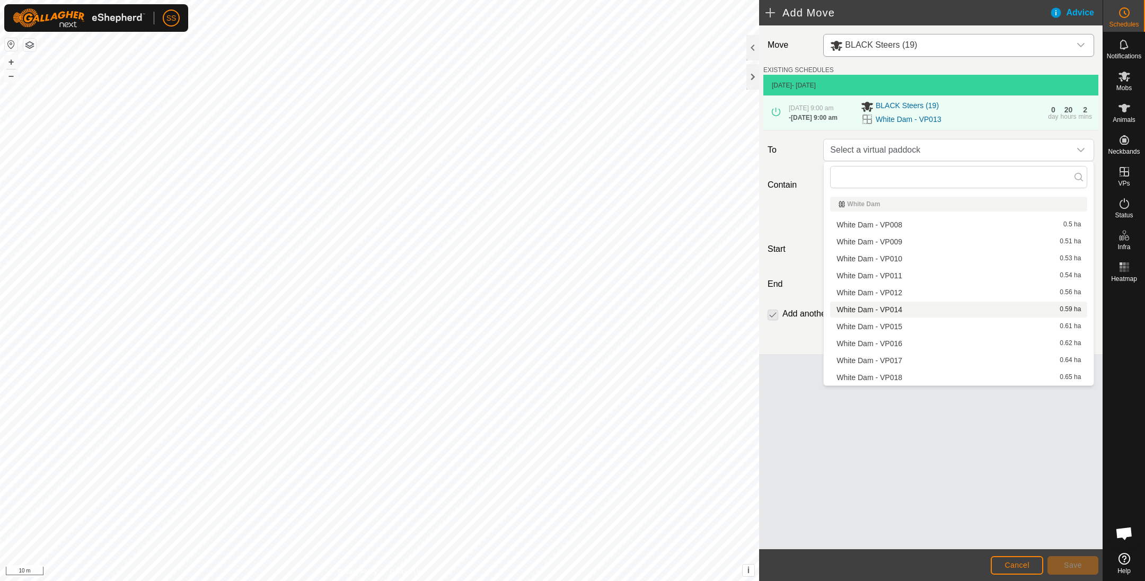
click at [908, 306] on li "White Dam - VP014 0.59 ha" at bounding box center [958, 310] width 257 height 16
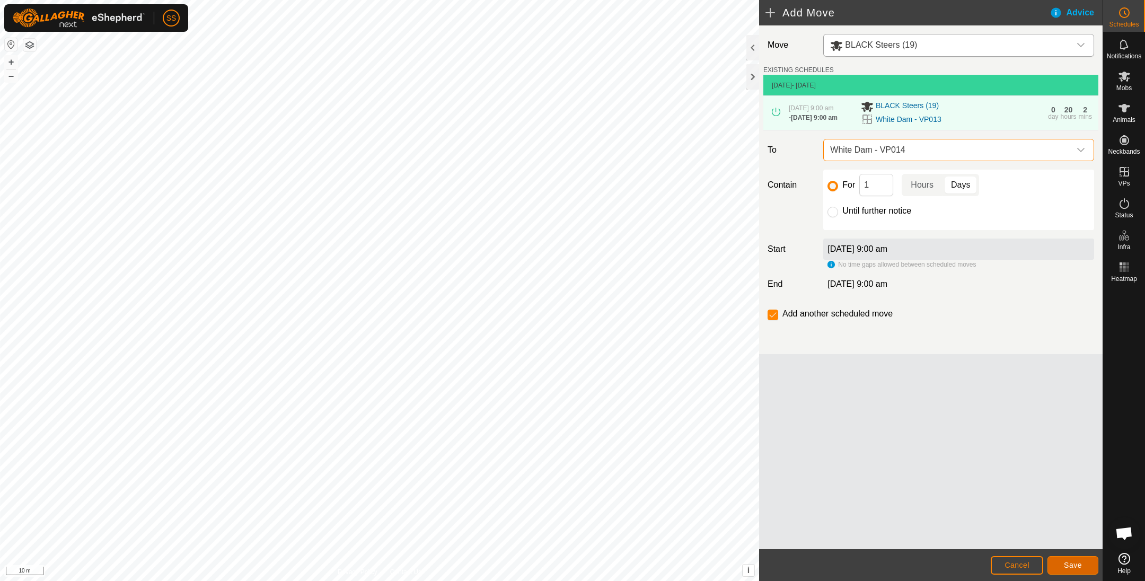
click at [1063, 566] on button "Save" at bounding box center [1072, 565] width 51 height 19
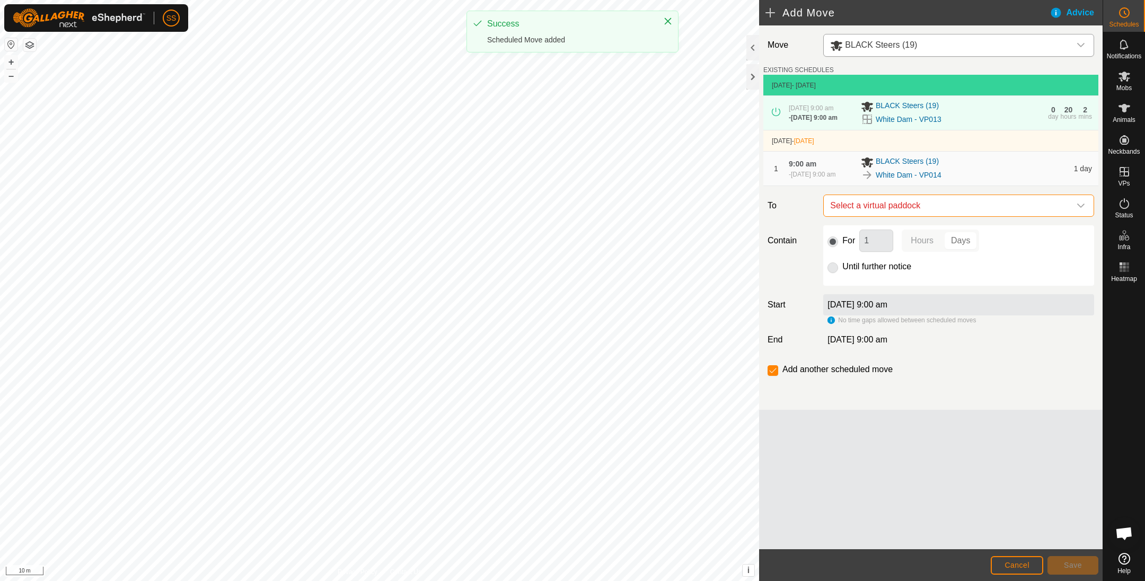
click at [989, 211] on span "Select a virtual paddock" at bounding box center [948, 205] width 244 height 21
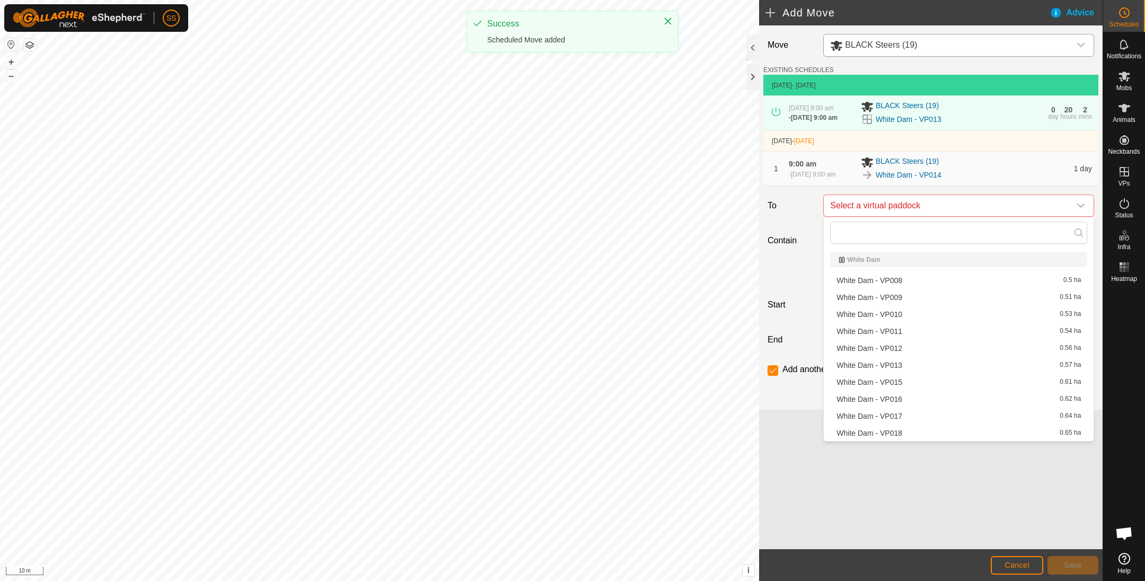
click at [936, 377] on li "White Dam - VP015 0.61 ha" at bounding box center [958, 382] width 257 height 16
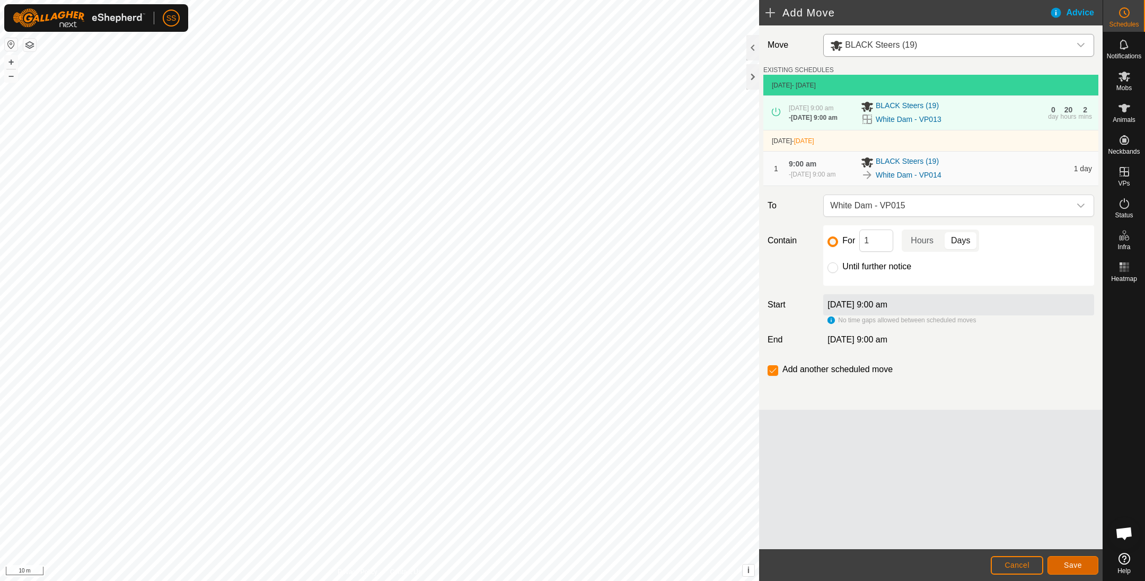
click at [1068, 570] on button "Save" at bounding box center [1072, 565] width 51 height 19
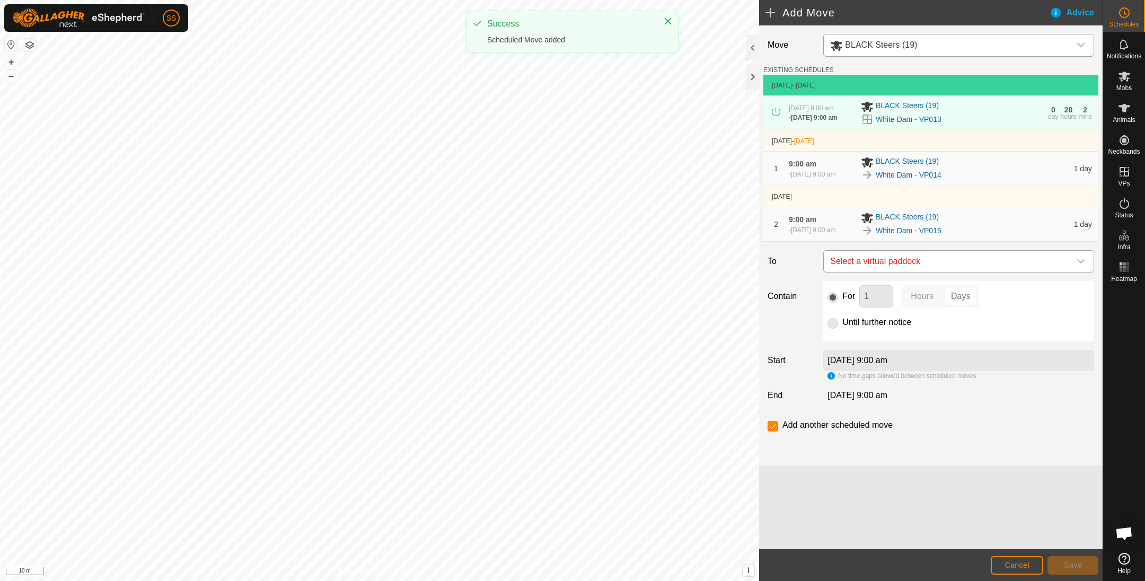
click at [938, 251] on span "Select a virtual paddock" at bounding box center [948, 261] width 244 height 21
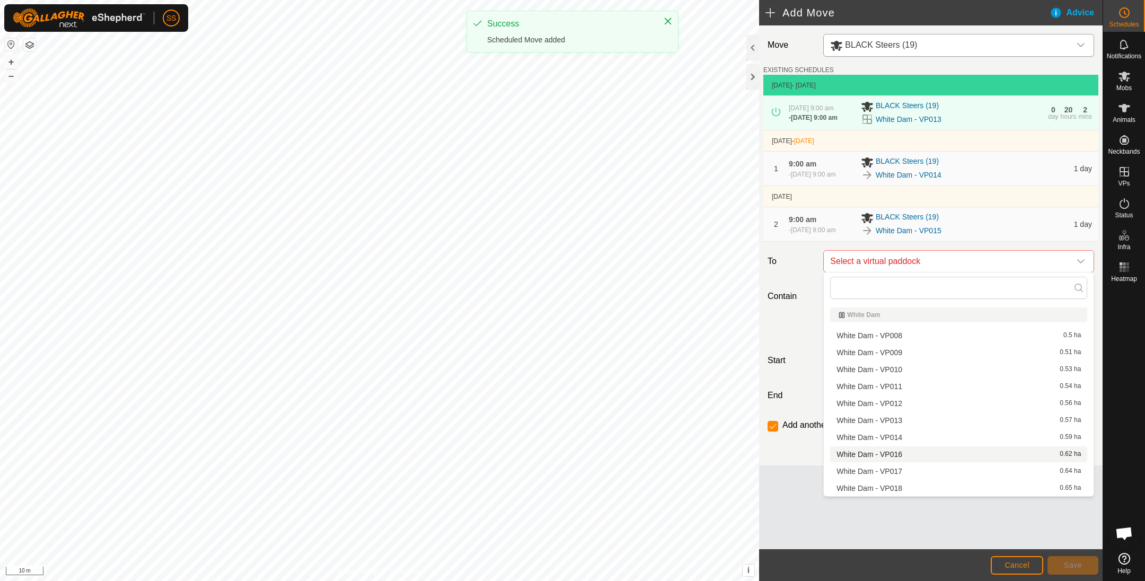
click at [911, 457] on li "White Dam - VP016 0.62 ha" at bounding box center [958, 454] width 257 height 16
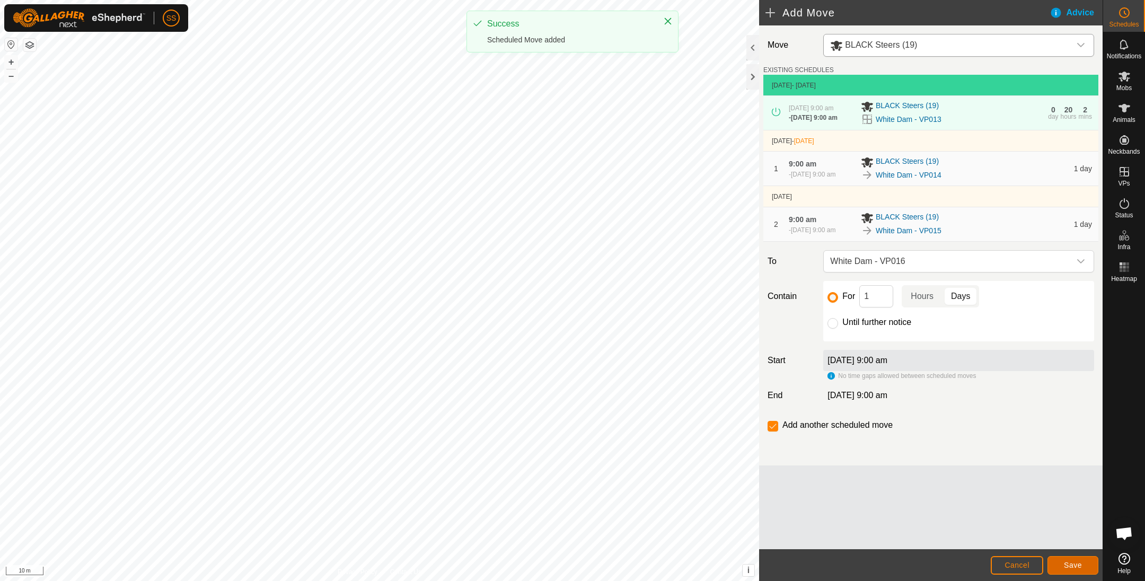
click at [1064, 561] on button "Save" at bounding box center [1072, 565] width 51 height 19
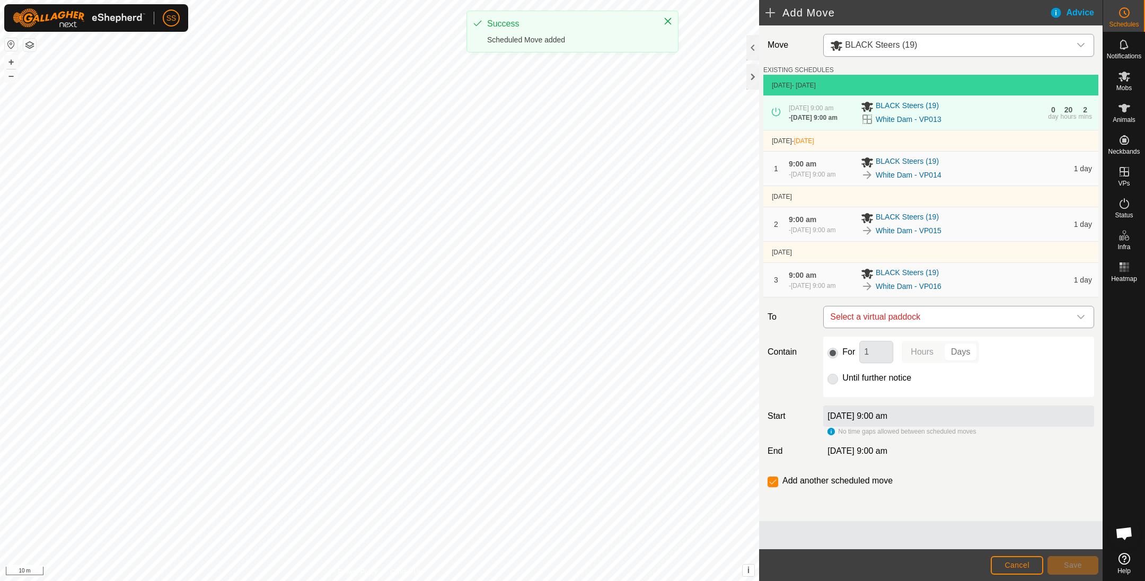
click at [940, 317] on span "Select a virtual paddock" at bounding box center [948, 316] width 244 height 21
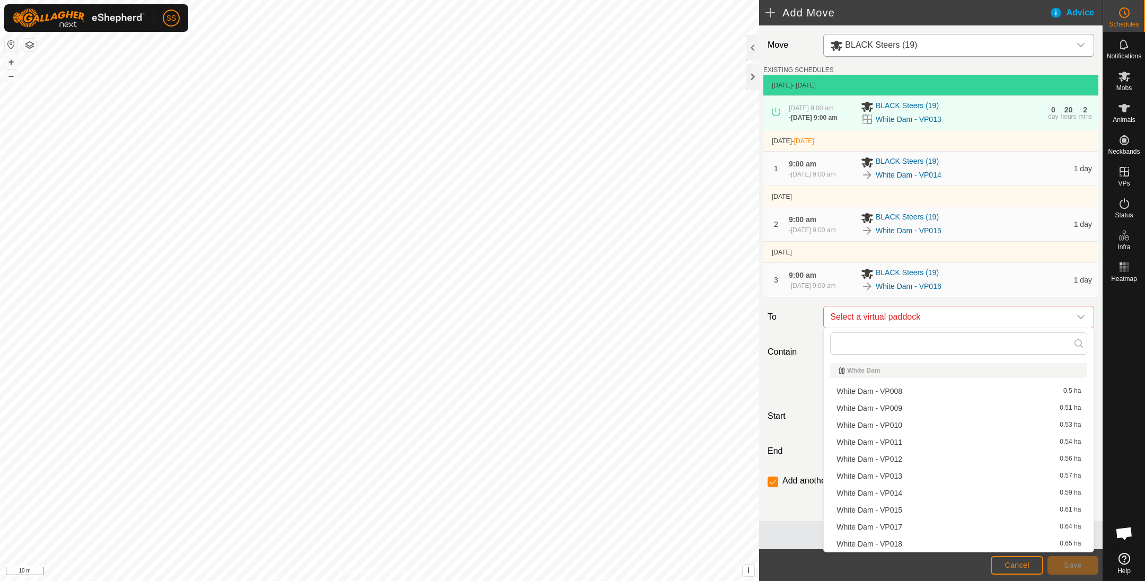
click at [923, 520] on li "White Dam - VP017 0.64 ha" at bounding box center [958, 527] width 257 height 16
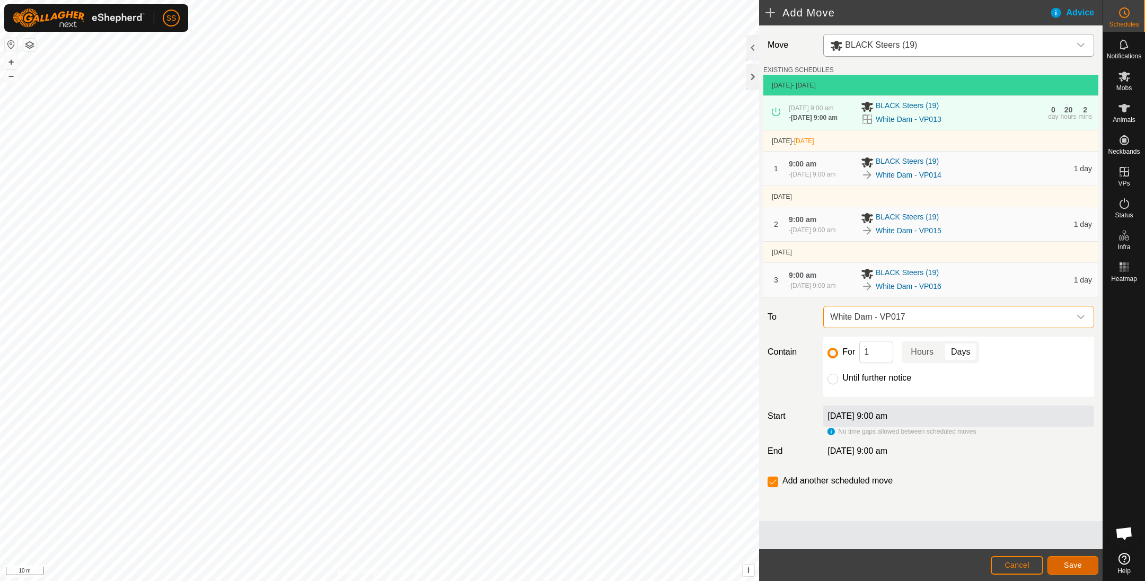
click at [1076, 559] on button "Save" at bounding box center [1072, 565] width 51 height 19
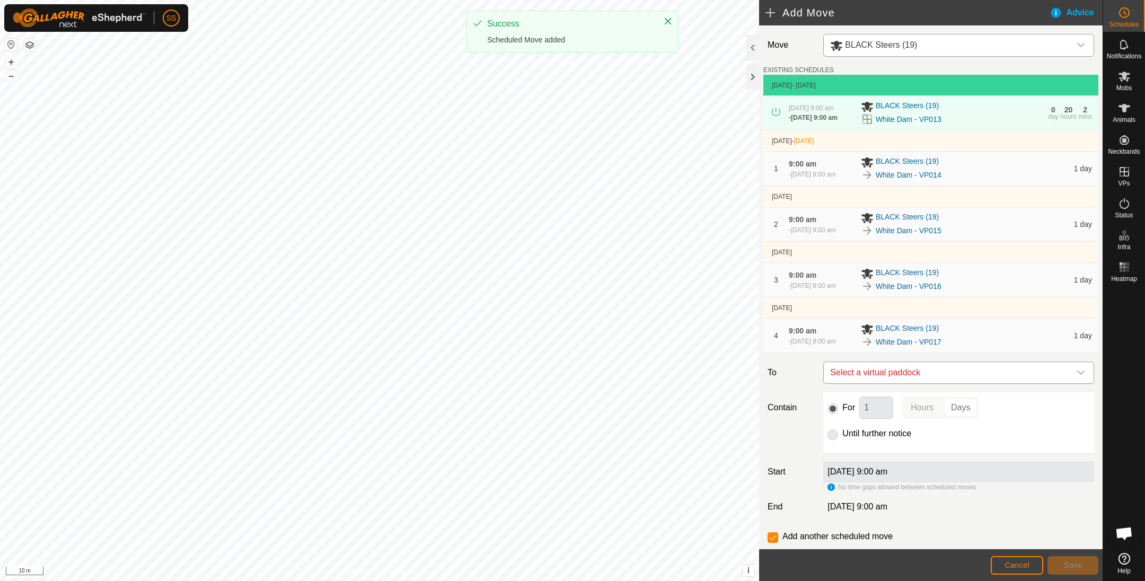
click at [928, 373] on span "Select a virtual paddock" at bounding box center [948, 372] width 244 height 21
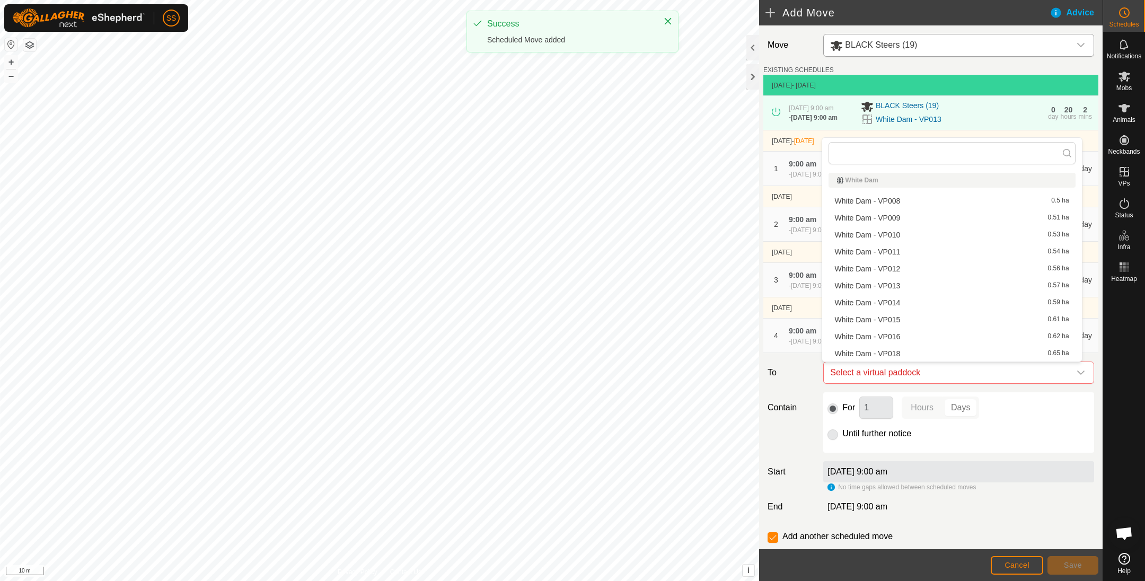
click at [922, 346] on li "White Dam - VP018 0.65 ha" at bounding box center [951, 354] width 247 height 16
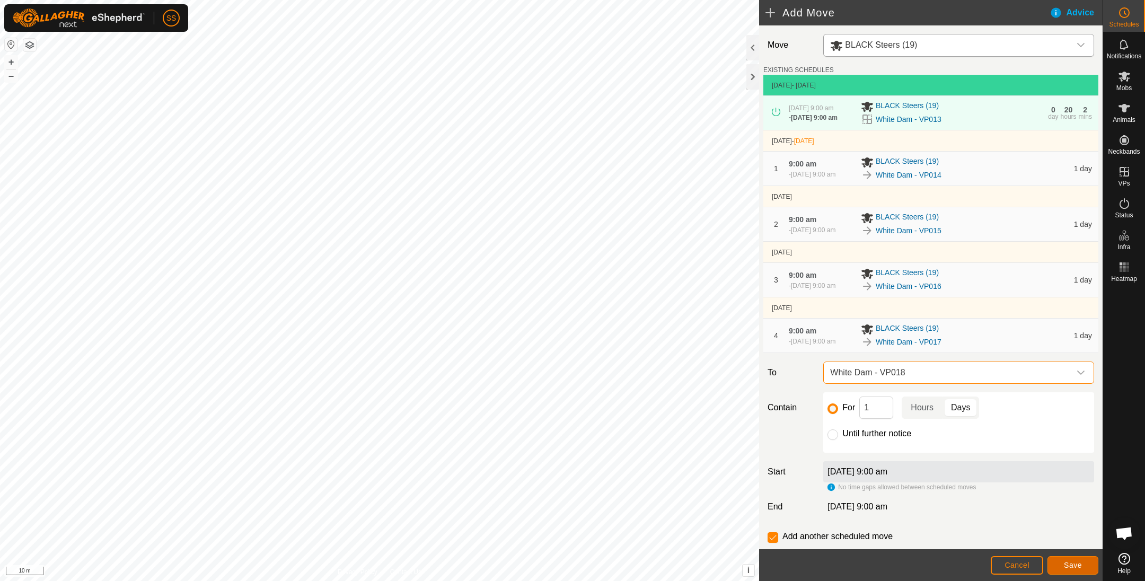
click at [1062, 561] on button "Save" at bounding box center [1072, 565] width 51 height 19
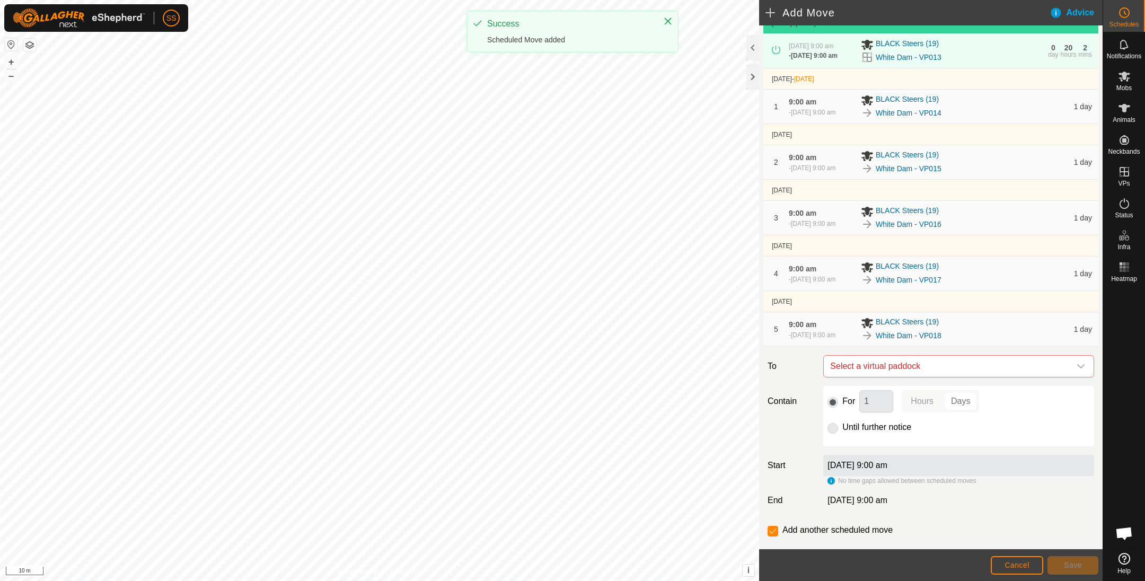
scroll to position [81, 0]
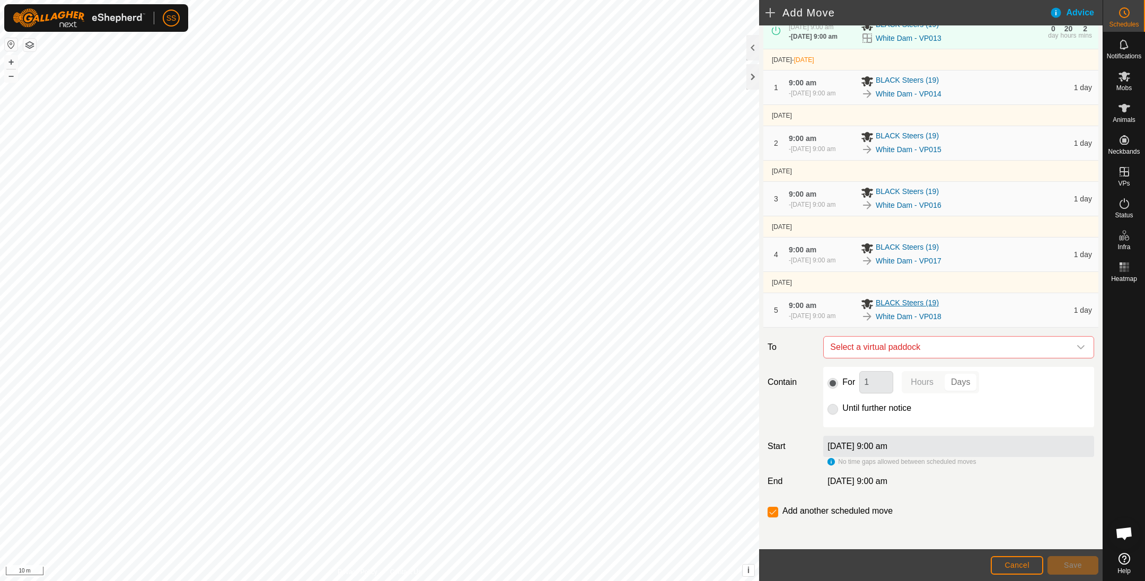
click at [963, 297] on div "BLACK Steers (19)" at bounding box center [964, 303] width 207 height 13
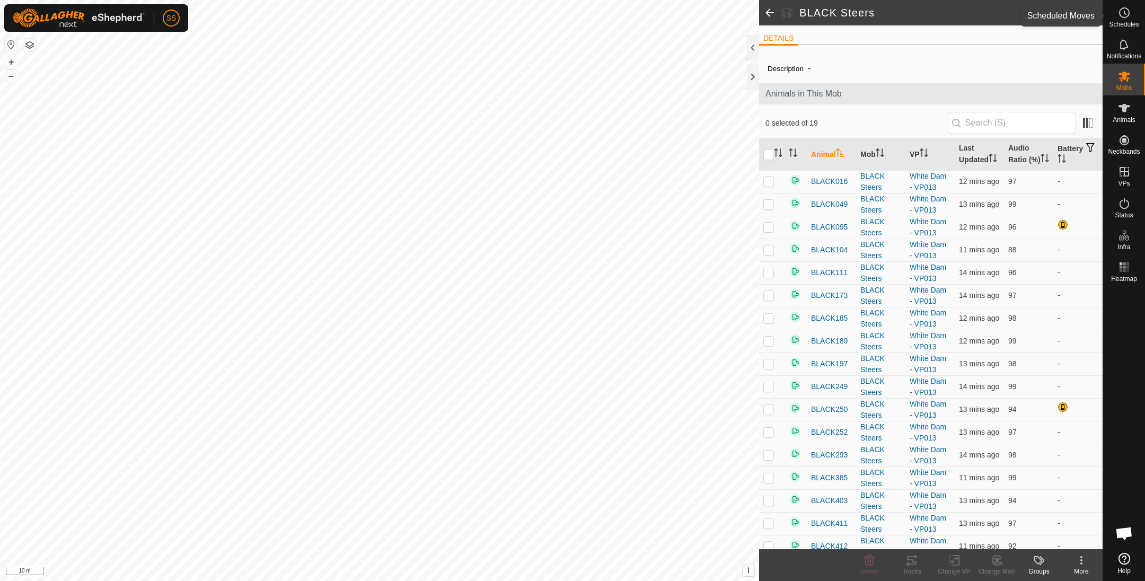
click at [1138, 11] on div "Schedules" at bounding box center [1124, 16] width 42 height 32
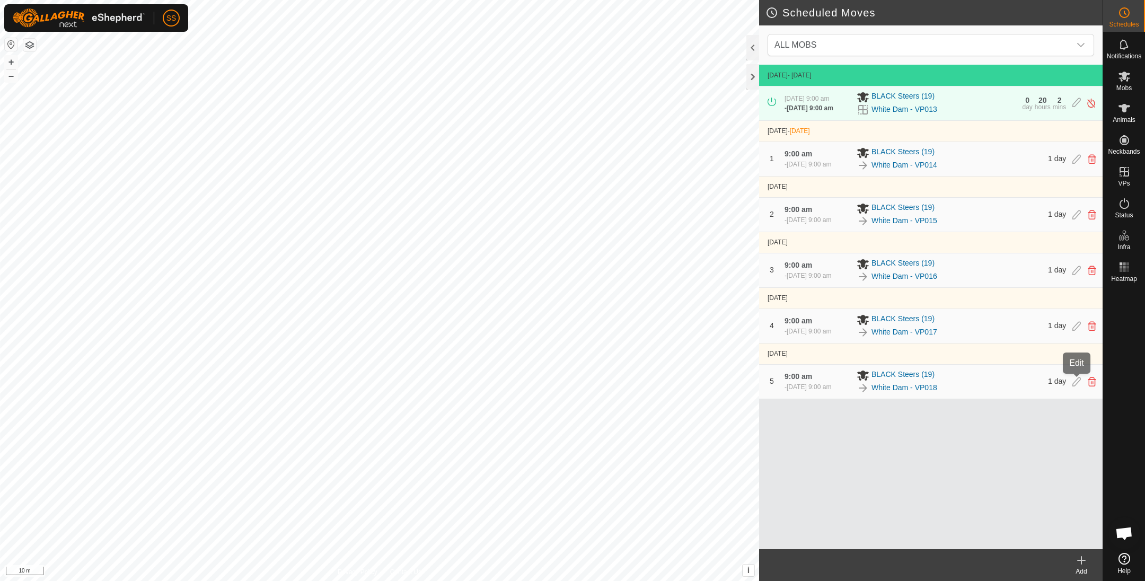
click at [1074, 380] on icon at bounding box center [1076, 382] width 8 height 10
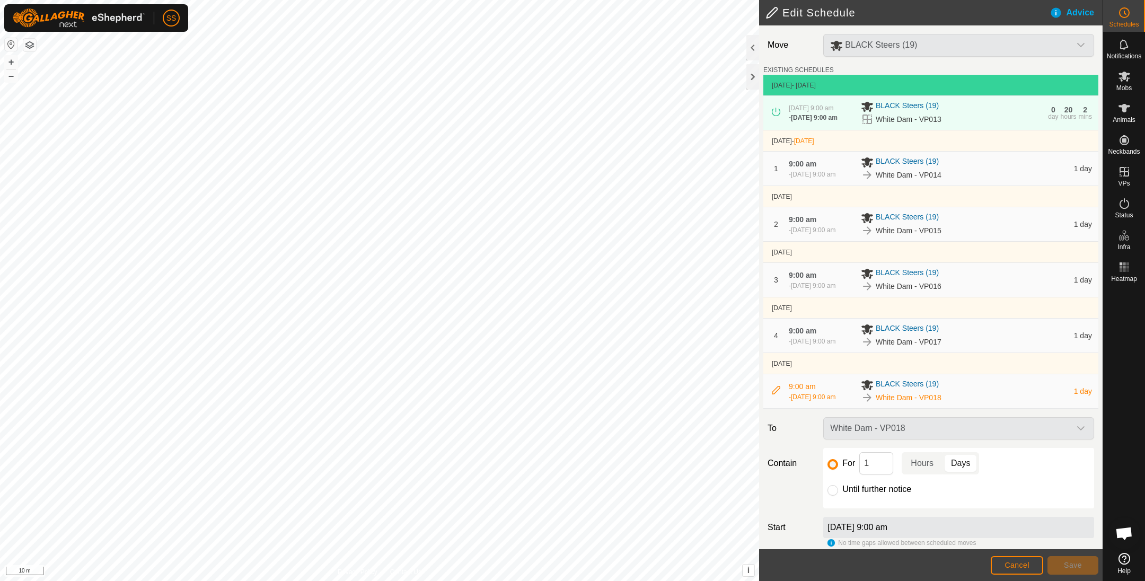
scroll to position [34, 0]
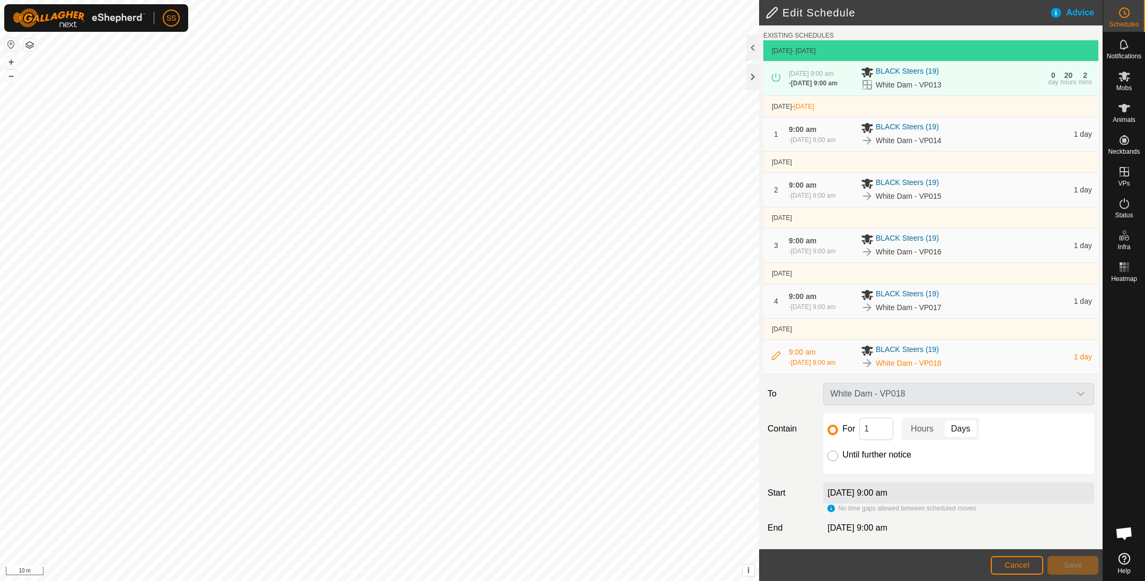
click at [830, 450] on input "Until further notice" at bounding box center [832, 455] width 11 height 11
radio input "true"
click at [1072, 565] on span "Save" at bounding box center [1073, 565] width 18 height 8
